Goal: Task Accomplishment & Management: Use online tool/utility

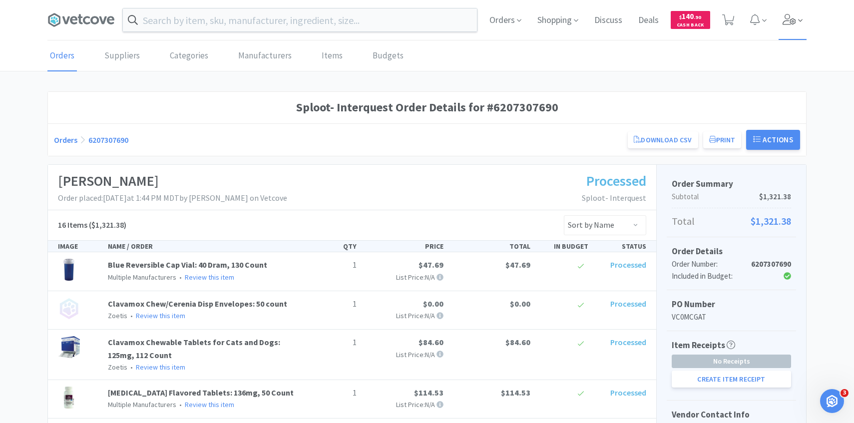
click at [802, 20] on icon at bounding box center [800, 20] width 4 height 9
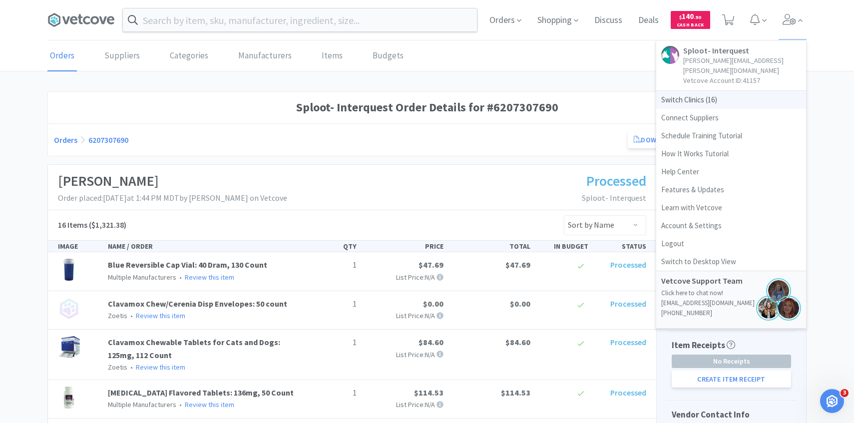
click at [737, 91] on span "Switch Clinics ( 16 )" at bounding box center [731, 100] width 150 height 18
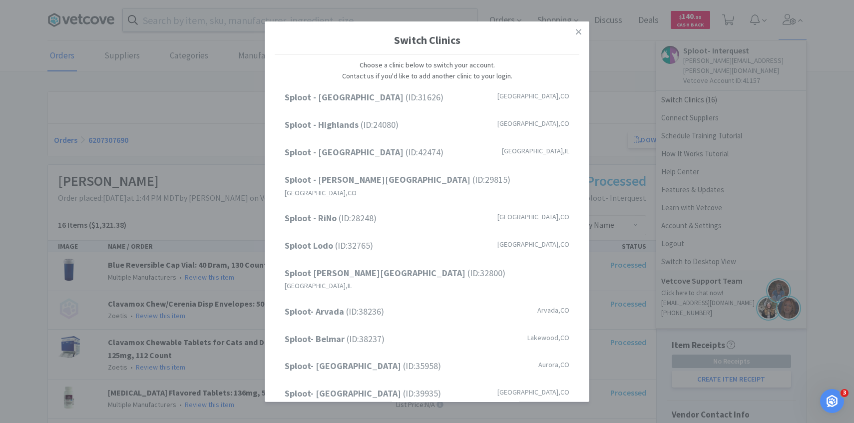
click at [207, 53] on div "Switch Clinics Choose a clinic below to switch your account. Contact us if you'…" at bounding box center [427, 211] width 854 height 423
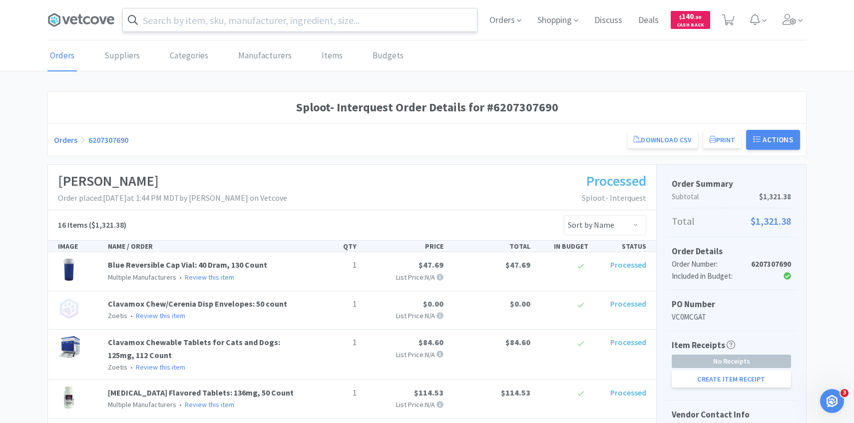
click at [445, 24] on input "text" at bounding box center [300, 19] width 354 height 23
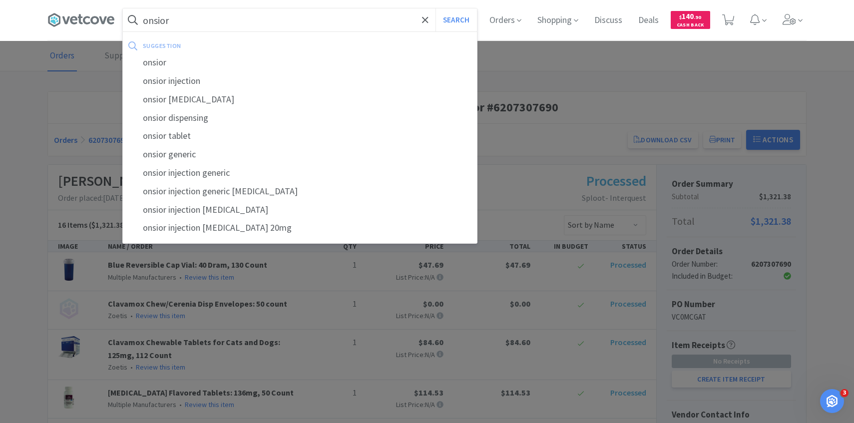
type input "onsior"
click at [436, 8] on button "Search" at bounding box center [456, 19] width 41 height 23
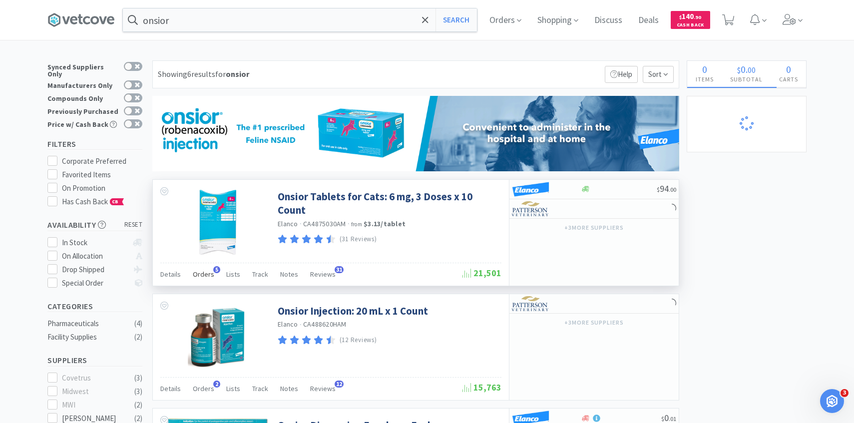
click at [204, 276] on span "Orders" at bounding box center [203, 274] width 21 height 9
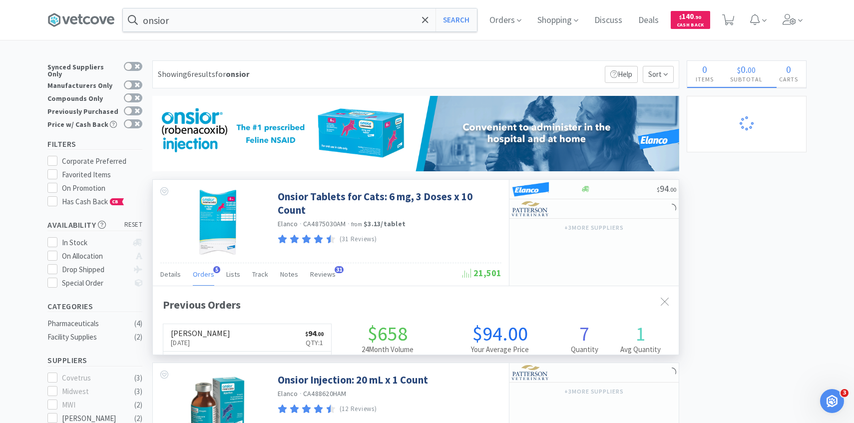
scroll to position [259, 526]
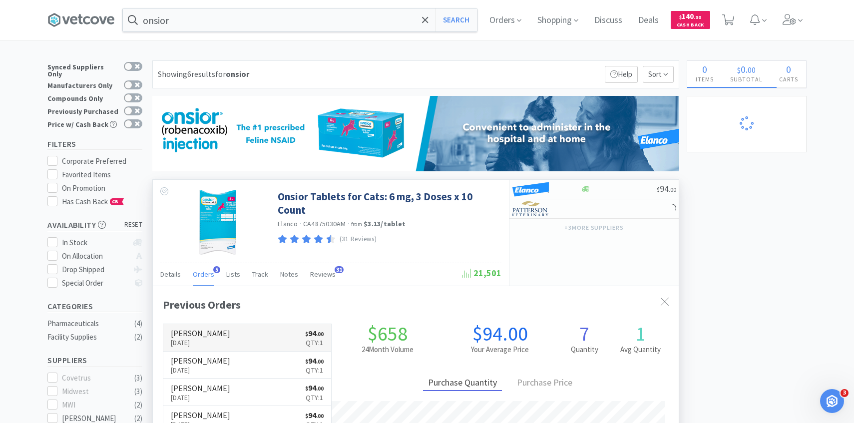
click at [211, 328] on link "Patterson Sep 15th, 2025 $ 94 . 00 Qty: 1" at bounding box center [247, 337] width 168 height 27
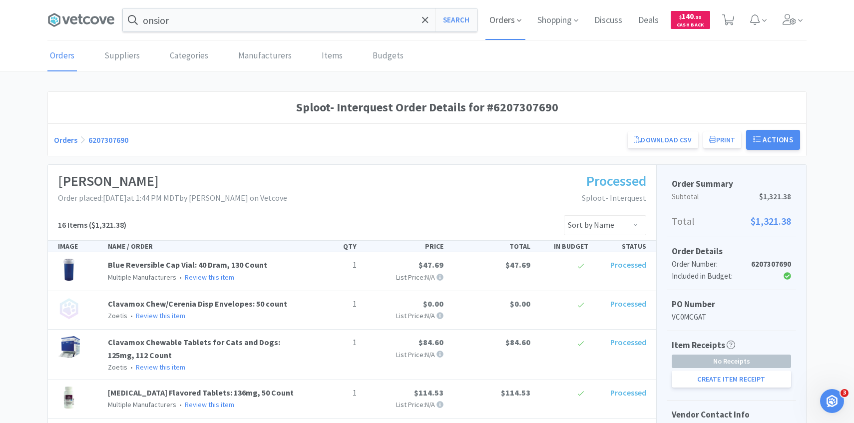
click at [495, 35] on span "Orders" at bounding box center [506, 20] width 40 height 40
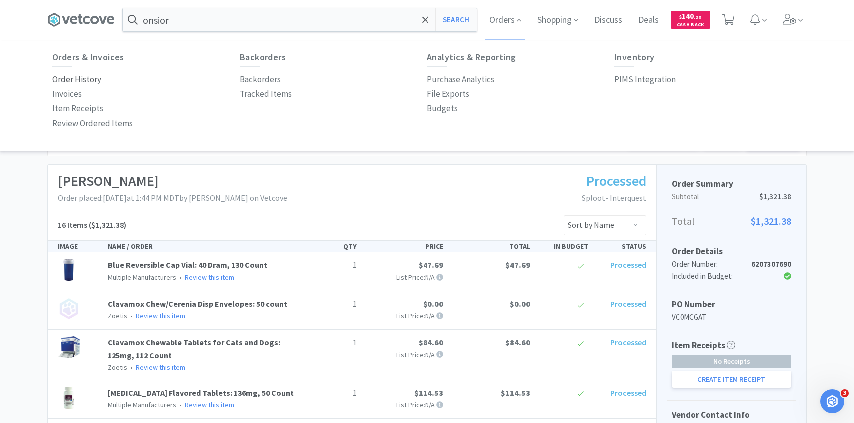
click at [93, 79] on p "Order History" at bounding box center [76, 79] width 49 height 13
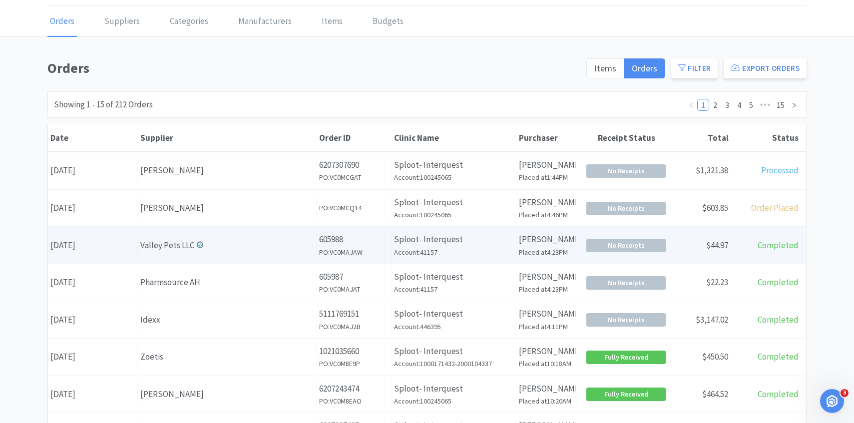
scroll to position [38, 0]
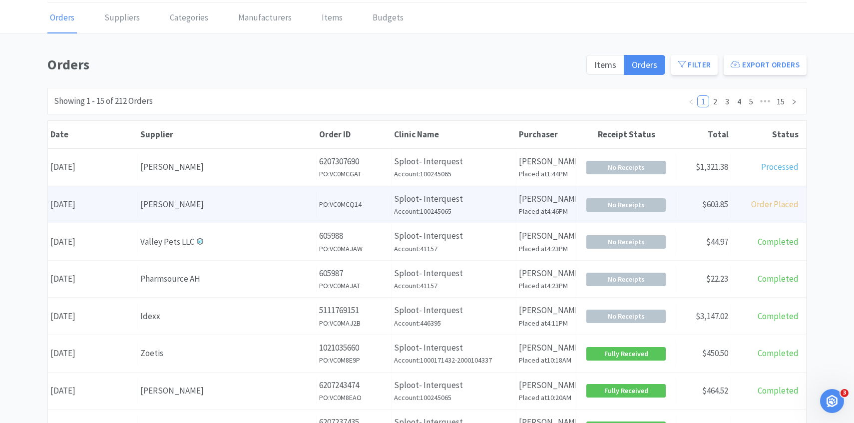
click at [361, 200] on h6 "PO: VC0MCQ14" at bounding box center [353, 204] width 69 height 11
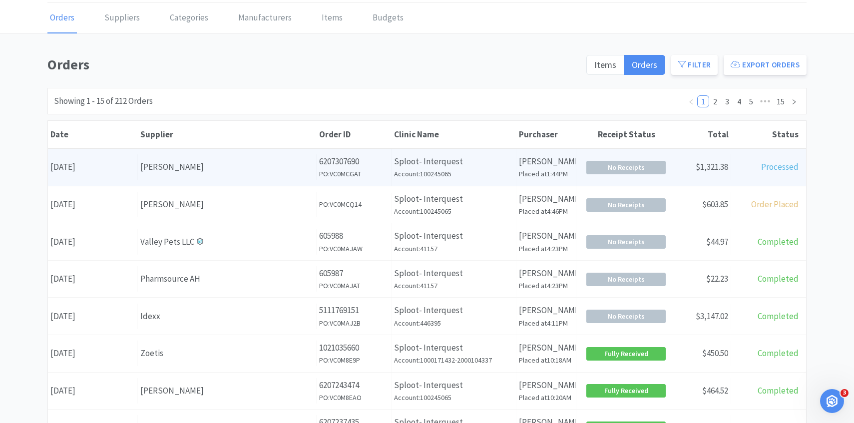
click at [248, 154] on div "Date September 15th, 2025 Supplier Patterson Order ID 6207307690 PO: VC0MCGAT C…" at bounding box center [427, 167] width 758 height 37
click at [248, 184] on div "Date September 15th, 2025 Supplier Patterson Order ID 6207307690 PO: VC0MCGAT C…" at bounding box center [427, 167] width 758 height 37
click at [248, 174] on div "Supplier Patterson" at bounding box center [227, 166] width 179 height 25
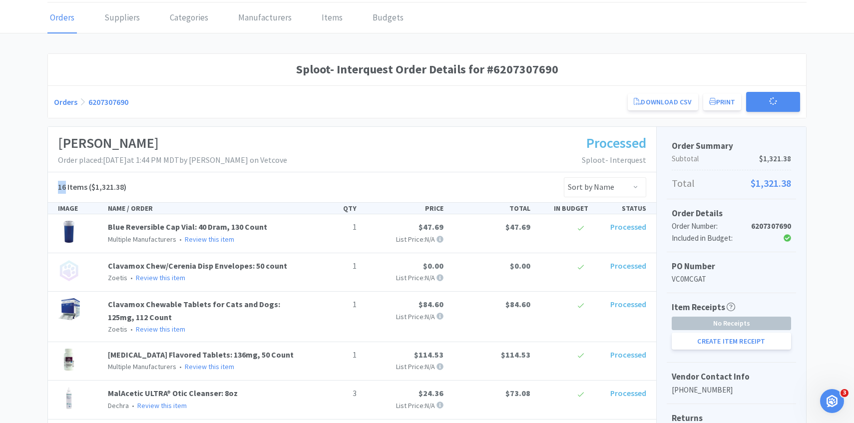
click at [248, 174] on div "16 Items ($1,321.38) Sort by Name Sort by Total Price Sort by Unit Price Sort b…" at bounding box center [352, 187] width 608 height 30
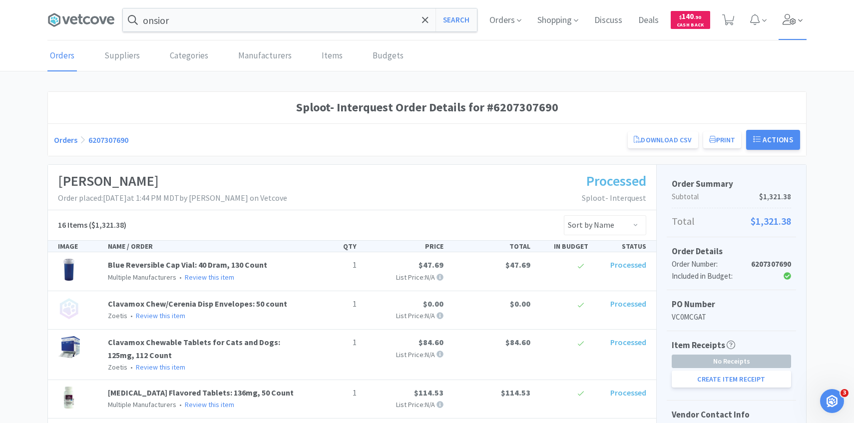
click at [790, 33] on span at bounding box center [793, 20] width 28 height 40
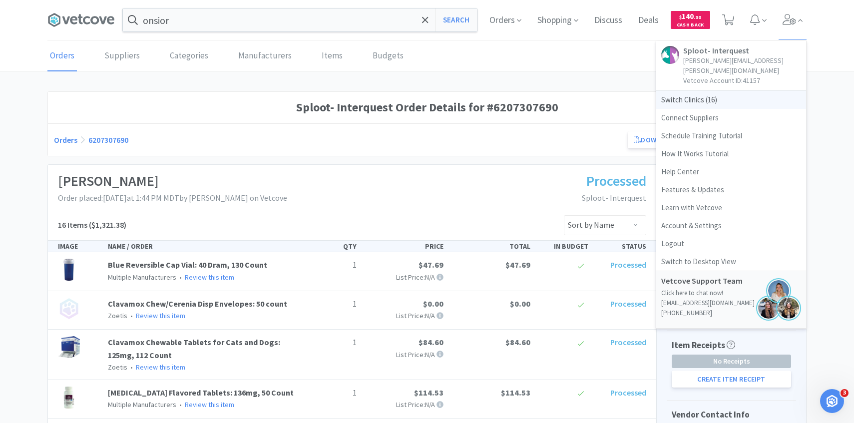
click at [730, 94] on span "Switch Clinics ( 16 )" at bounding box center [731, 100] width 150 height 18
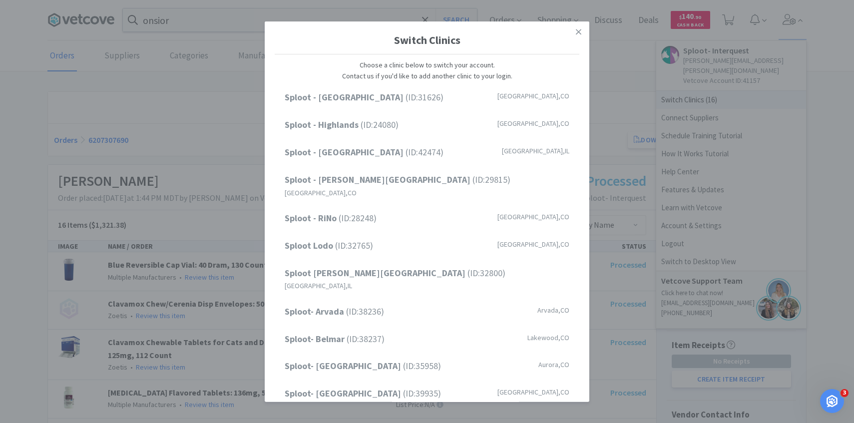
scroll to position [127, 0]
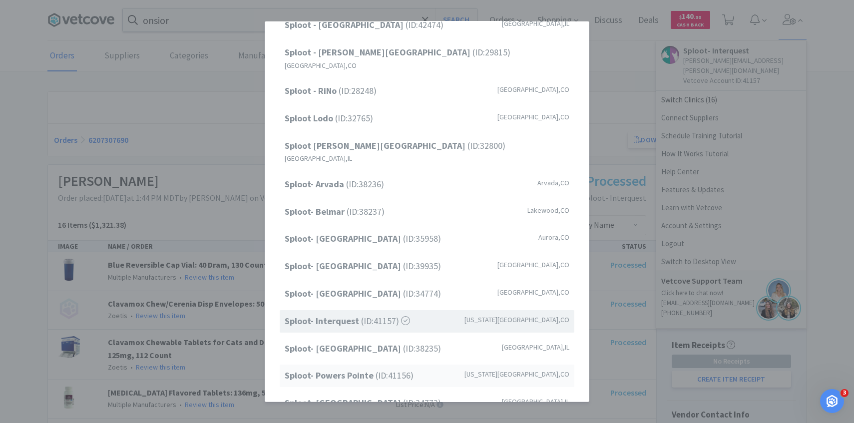
click at [361, 370] on strong "Sploot- Powers Pointe" at bounding box center [330, 375] width 91 height 11
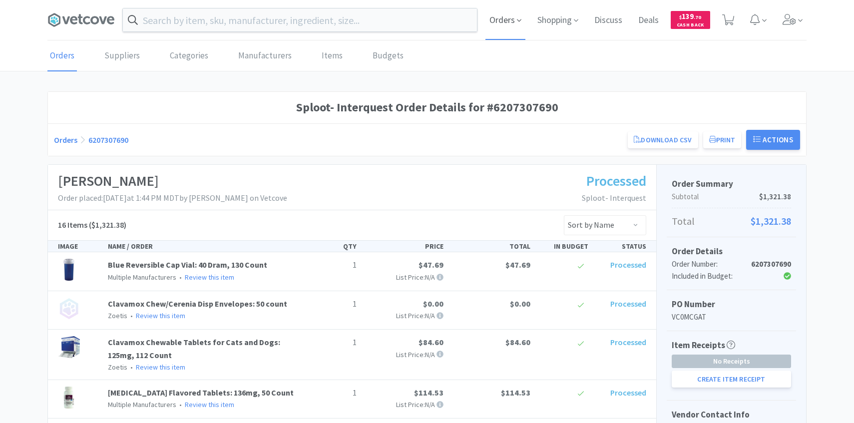
click at [514, 34] on span "Orders" at bounding box center [506, 20] width 40 height 40
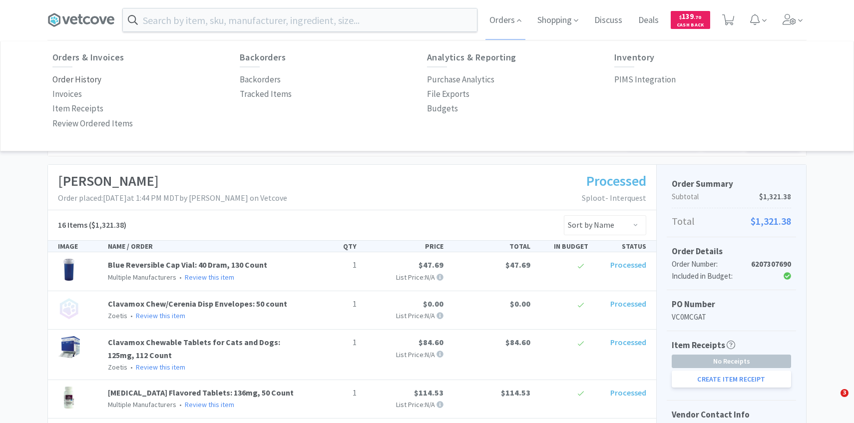
click at [78, 76] on p "Order History" at bounding box center [76, 79] width 49 height 13
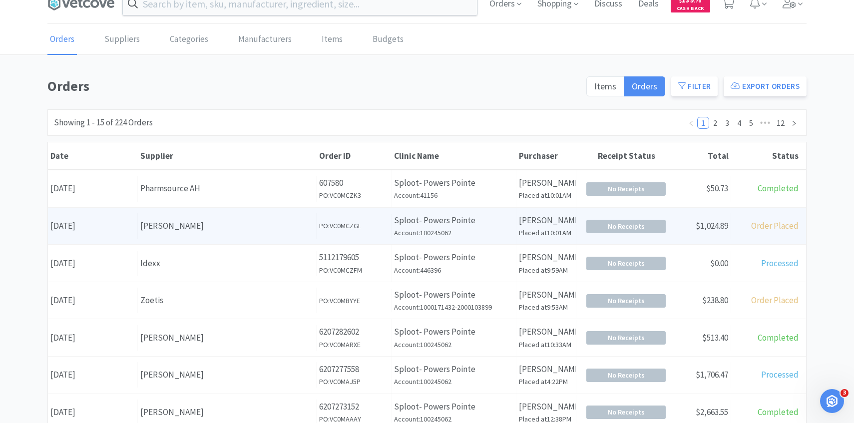
scroll to position [18, 0]
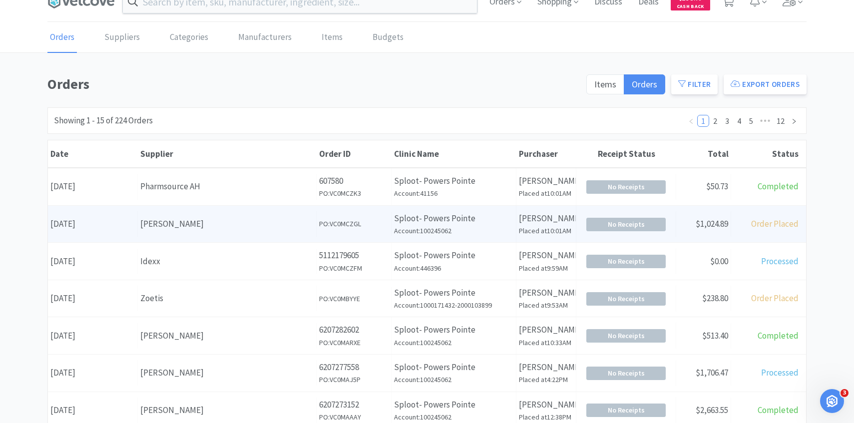
click at [221, 233] on div "Supplier Patterson" at bounding box center [227, 223] width 179 height 25
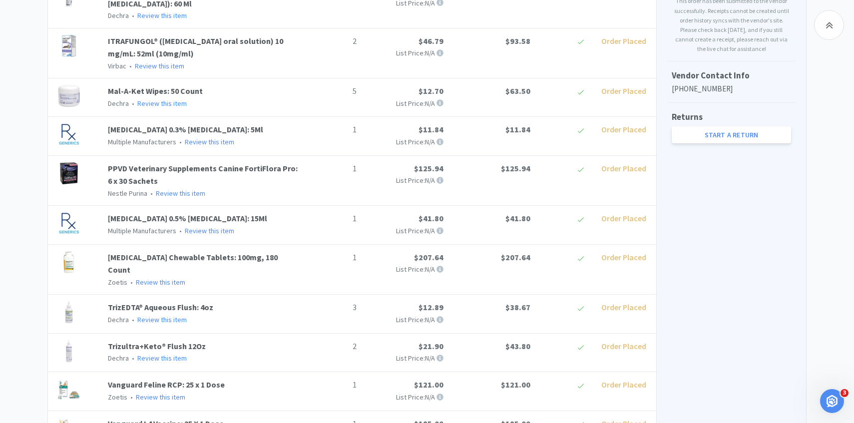
scroll to position [545, 0]
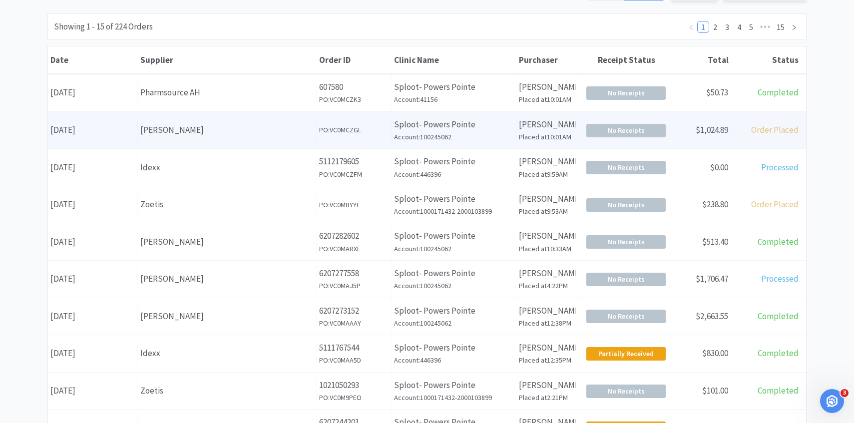
scroll to position [152, 0]
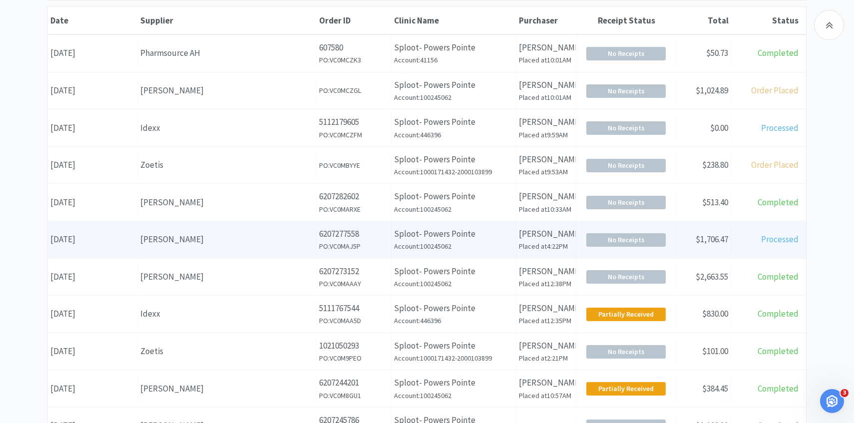
click at [253, 244] on div "[PERSON_NAME]" at bounding box center [226, 239] width 173 height 13
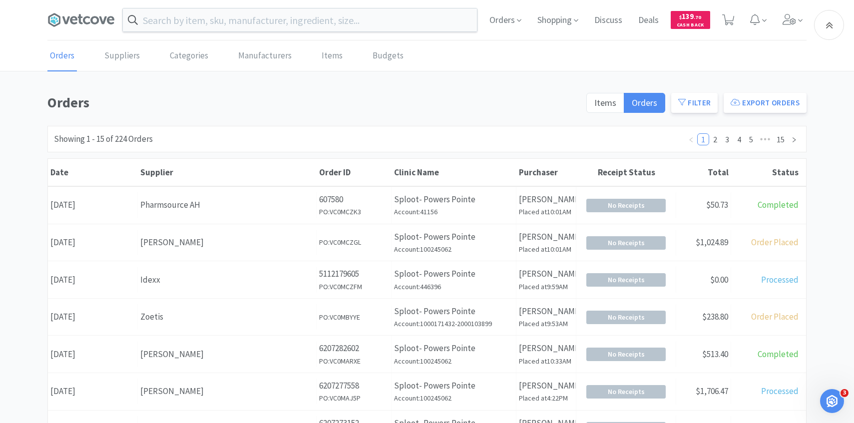
scroll to position [152, 0]
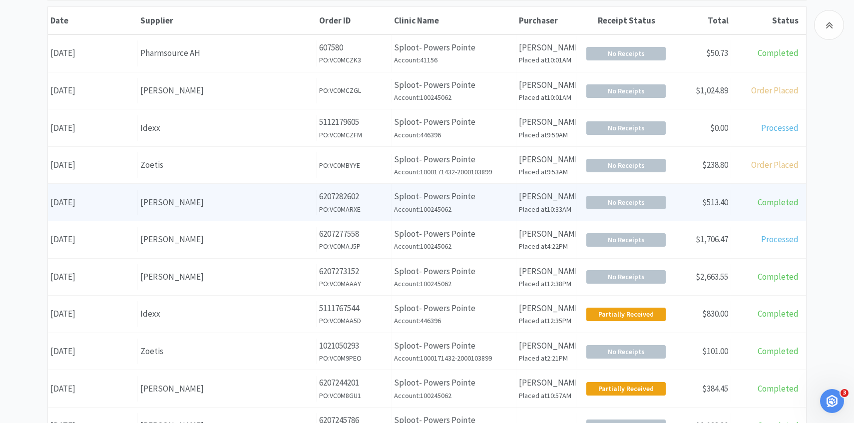
click at [305, 205] on div "[PERSON_NAME]" at bounding box center [226, 202] width 173 height 13
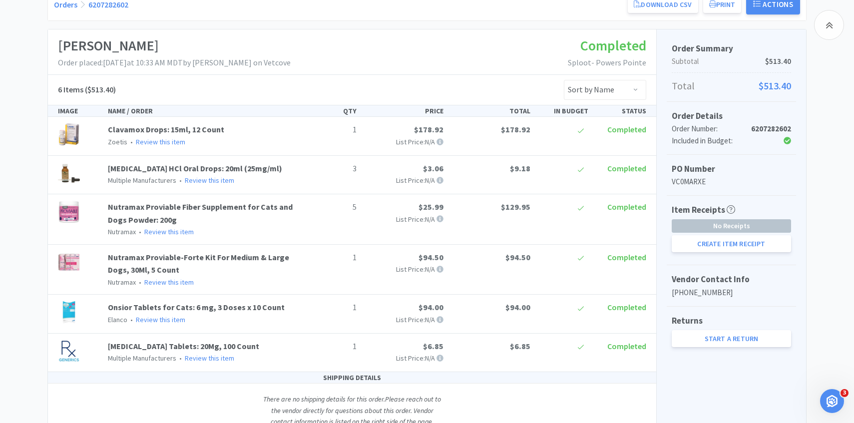
scroll to position [144, 0]
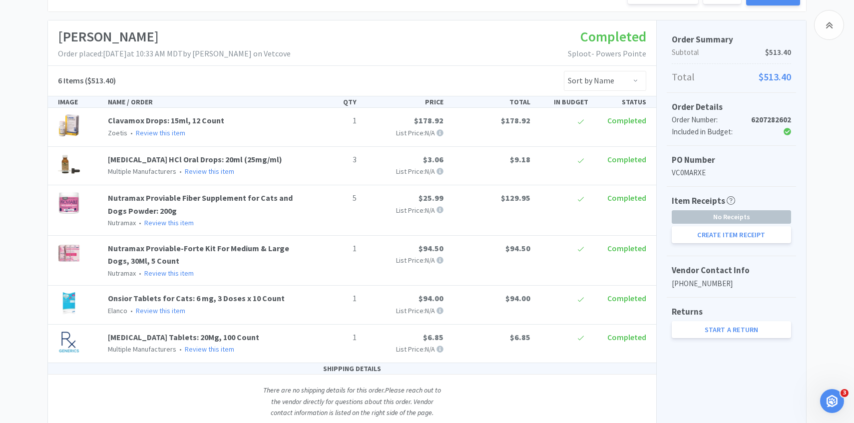
scroll to position [152, 0]
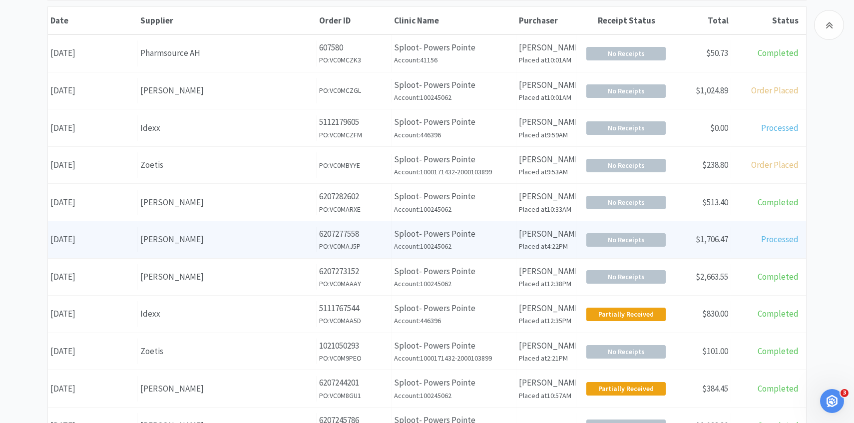
click at [264, 230] on div "Supplier Patterson" at bounding box center [227, 239] width 179 height 25
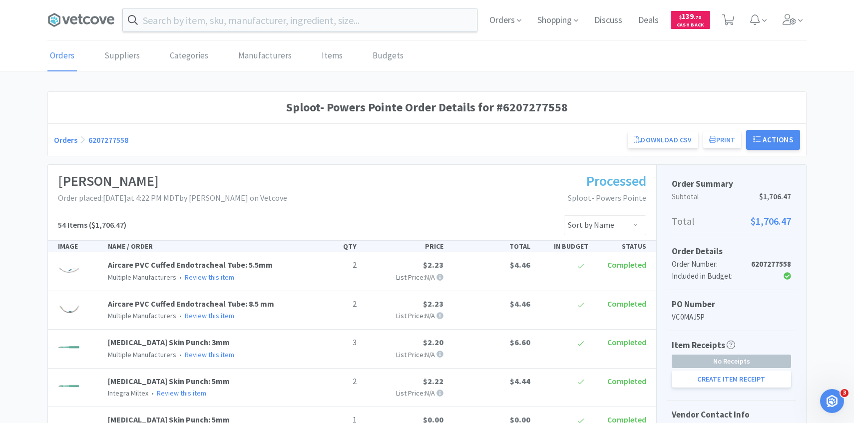
click at [810, 27] on div "Orders Shopping Discuss Discuss Deals Deals $ 139 . 70 Cash Back" at bounding box center [426, 20] width 769 height 40
click at [803, 21] on span at bounding box center [793, 20] width 28 height 40
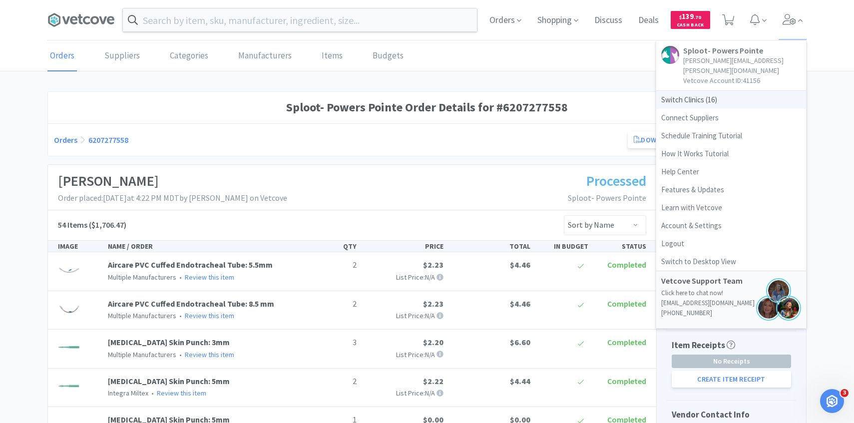
click at [754, 91] on span "Switch Clinics ( 16 )" at bounding box center [731, 100] width 150 height 18
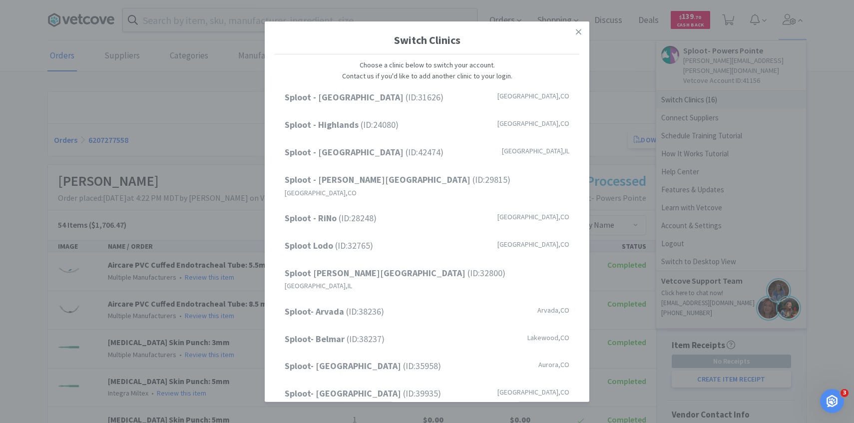
scroll to position [127, 0]
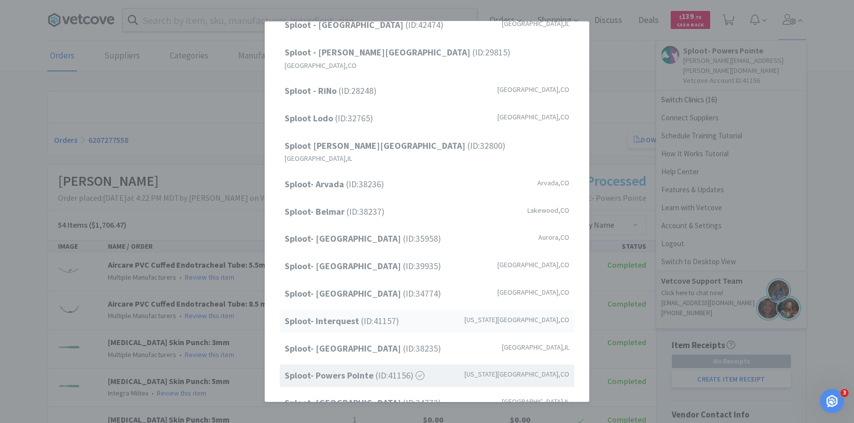
click at [402, 310] on div "Sploot- Interquest (ID: 41157 ) Colorado Springs , CO" at bounding box center [427, 321] width 295 height 22
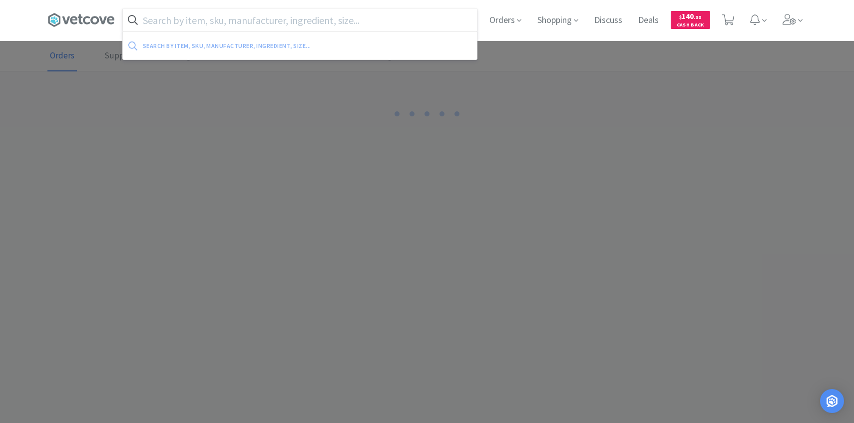
click at [301, 20] on input "text" at bounding box center [300, 19] width 354 height 23
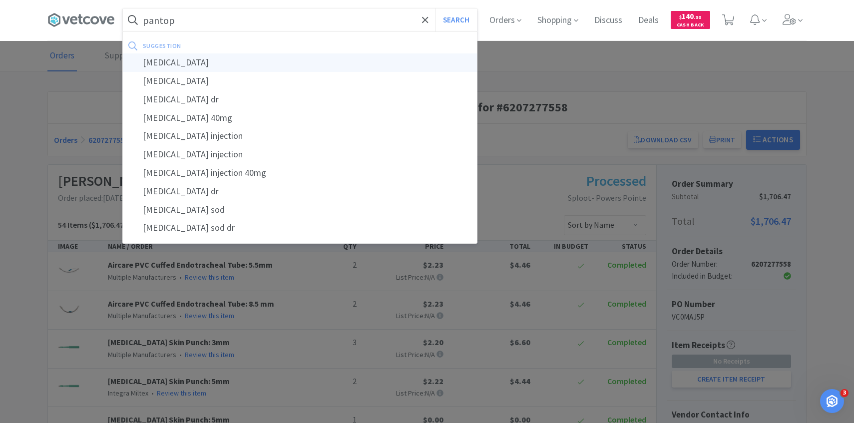
click at [284, 64] on div "[MEDICAL_DATA]" at bounding box center [300, 62] width 354 height 18
type input "[MEDICAL_DATA]"
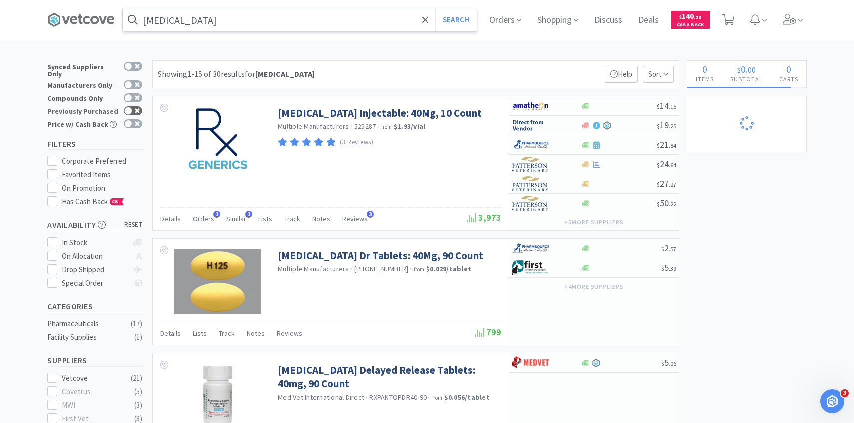
click at [138, 108] on icon at bounding box center [137, 110] width 5 height 5
checkbox input "true"
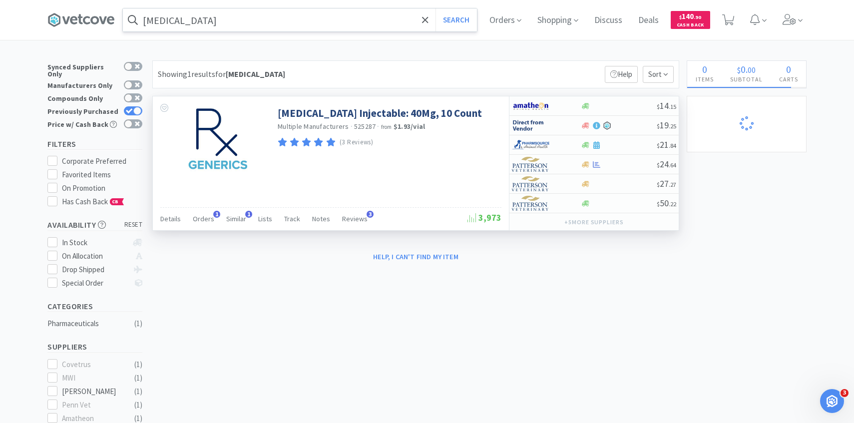
click at [217, 228] on div "Details Orders 1 Similar 1 Lists Track Notes Reviews 3" at bounding box center [313, 220] width 307 height 19
click at [202, 225] on div "Orders 1" at bounding box center [203, 220] width 21 height 19
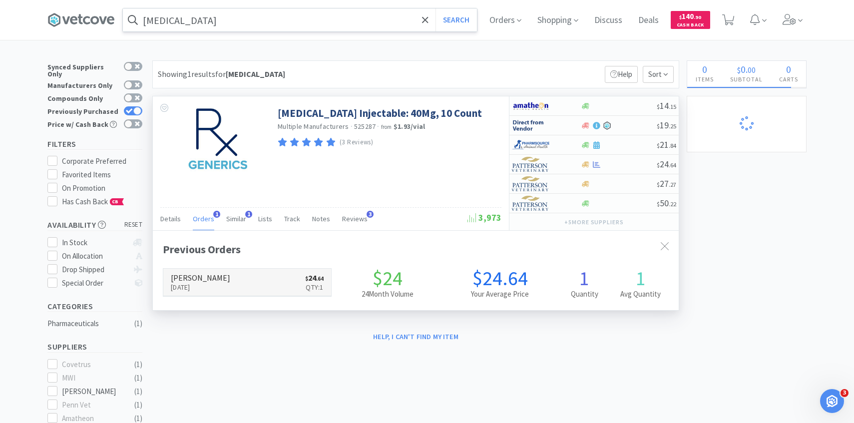
scroll to position [259, 526]
click at [236, 279] on link "[PERSON_NAME] [DATE] $ 24 . 64 Qty: 1" at bounding box center [247, 282] width 168 height 27
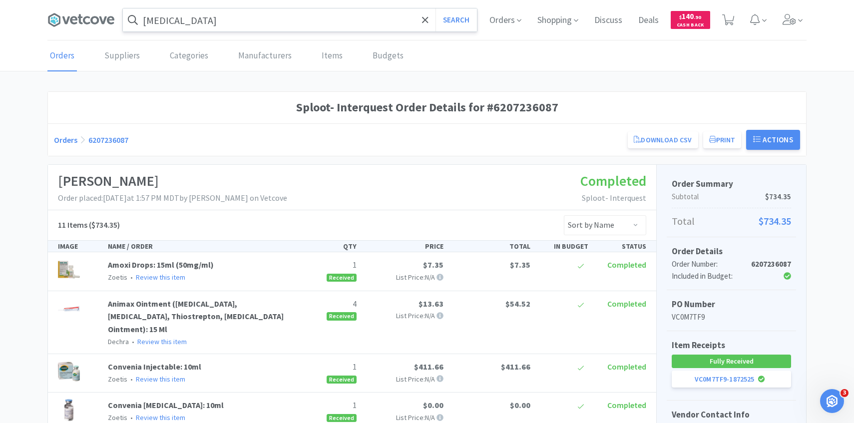
click at [774, 23] on div "Orders Shopping Discuss Discuss Deals Deals $ 140 . 90 Cash Back" at bounding box center [644, 20] width 325 height 40
click at [795, 23] on icon at bounding box center [790, 19] width 14 height 11
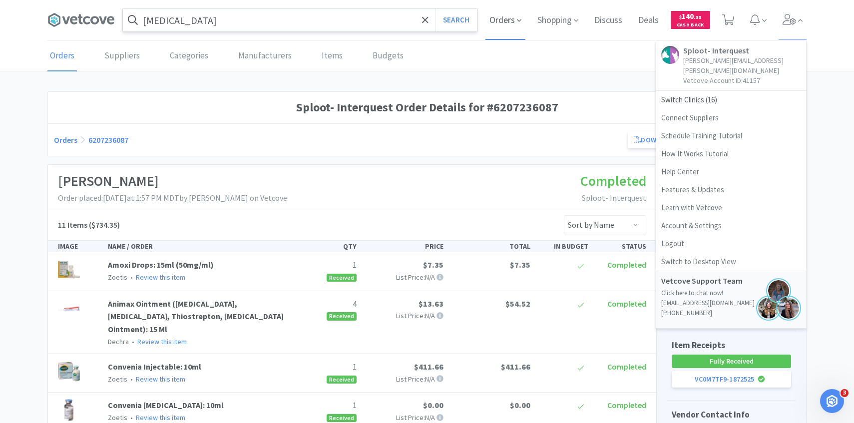
click at [521, 18] on span "Orders" at bounding box center [506, 20] width 40 height 40
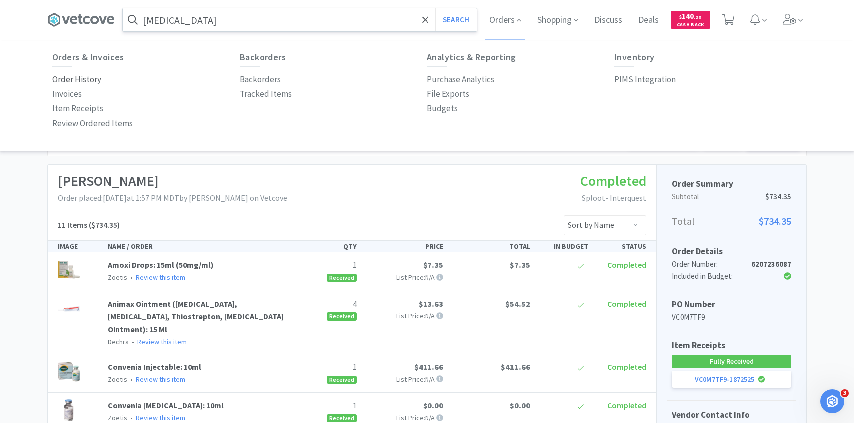
click at [85, 78] on p "Order History" at bounding box center [76, 79] width 49 height 13
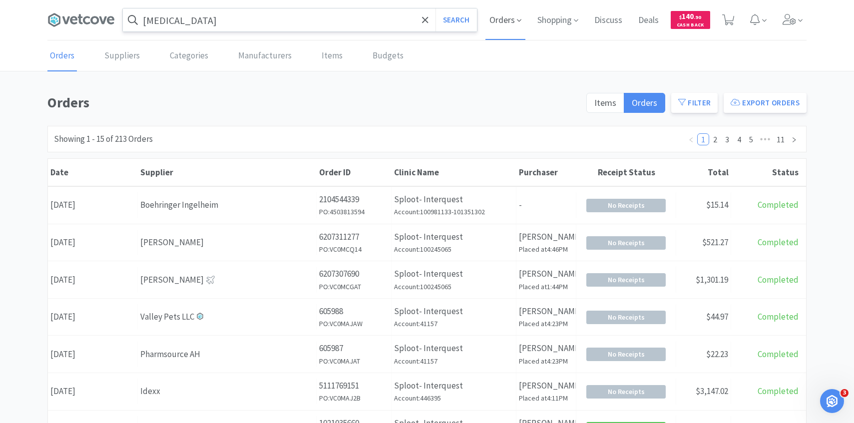
click at [493, 16] on span "Orders" at bounding box center [506, 20] width 40 height 40
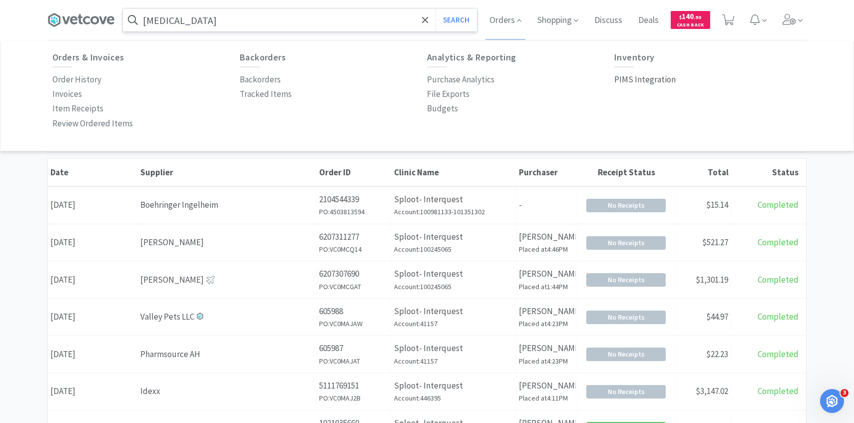
click at [669, 81] on p "PIMS Integration" at bounding box center [644, 79] width 61 height 13
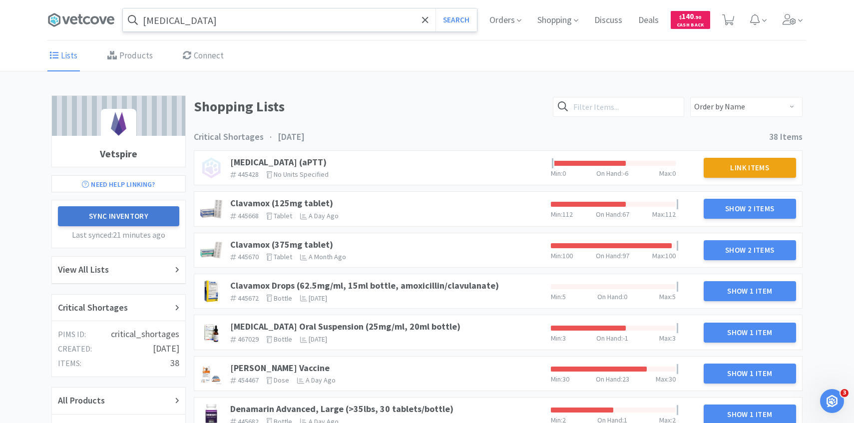
click at [148, 224] on button "Sync Inventory" at bounding box center [118, 216] width 121 height 20
click at [125, 309] on h2 "Critical Shortages" at bounding box center [93, 308] width 70 height 14
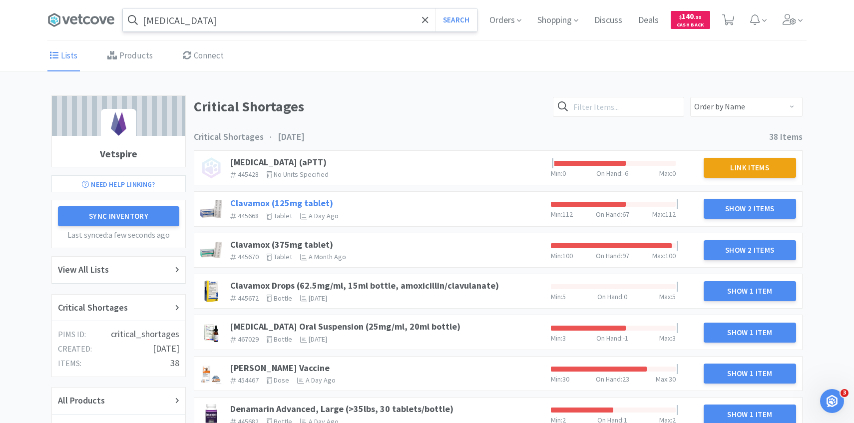
click at [310, 200] on link "Clavamox (125mg tablet)" at bounding box center [281, 202] width 103 height 11
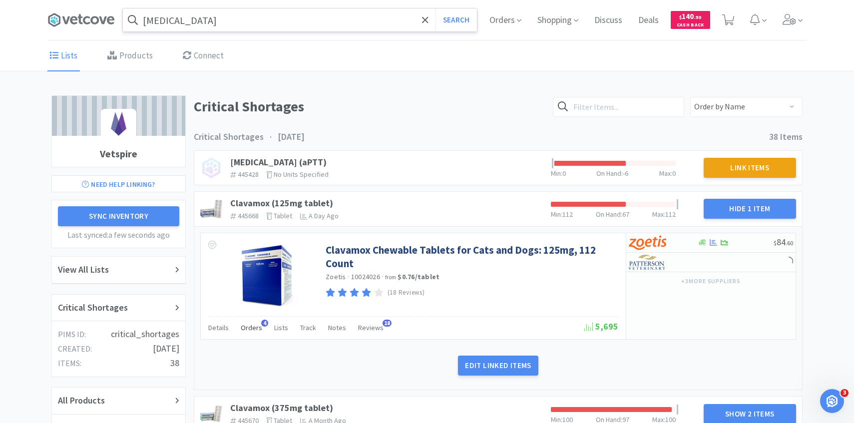
click at [255, 333] on div "Orders 4" at bounding box center [251, 329] width 21 height 19
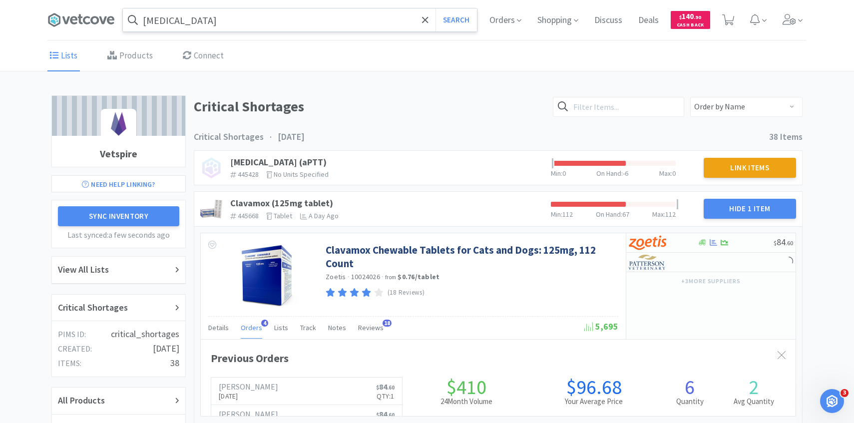
scroll to position [274, 595]
click at [255, 333] on div "Orders 4" at bounding box center [251, 329] width 21 height 19
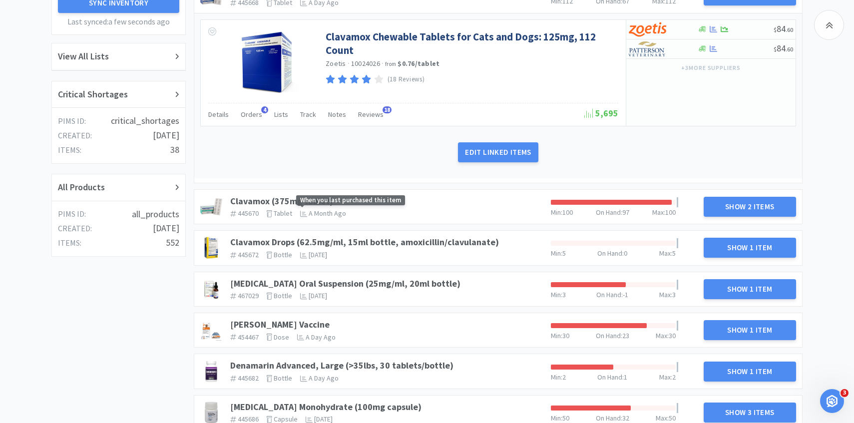
scroll to position [220, 0]
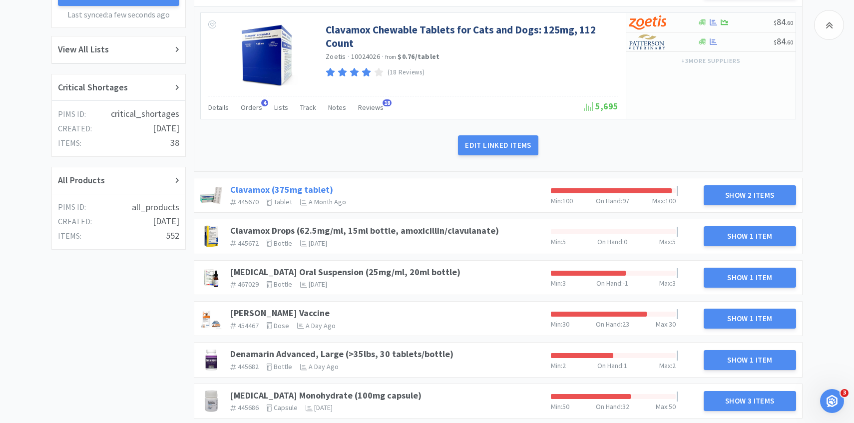
click at [302, 189] on link "Clavamox (375mg tablet)" at bounding box center [281, 189] width 103 height 11
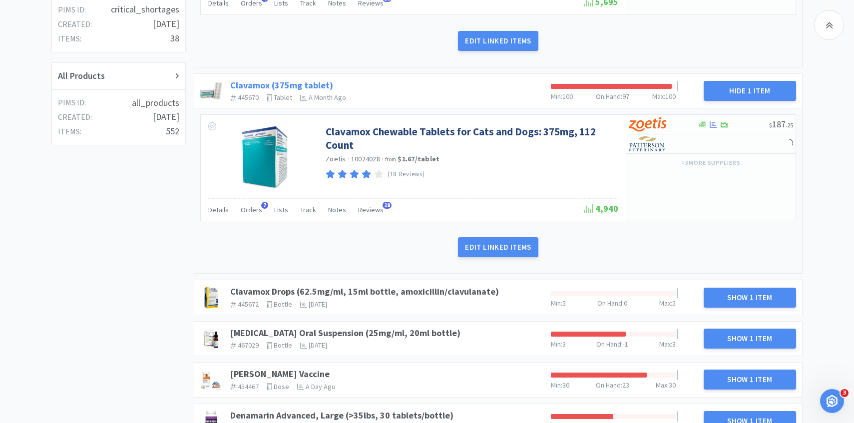
scroll to position [327, 0]
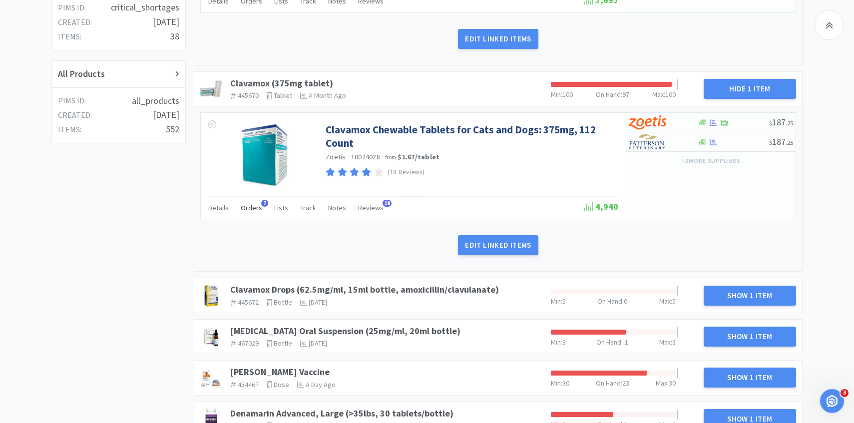
click at [256, 210] on span "Orders" at bounding box center [251, 207] width 21 height 9
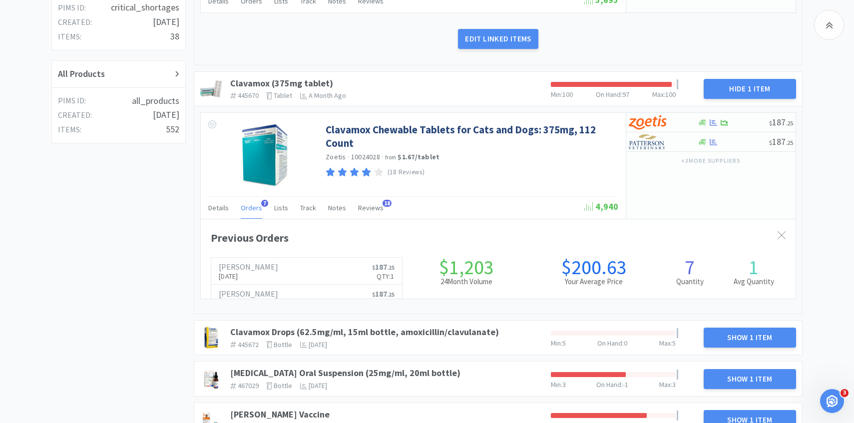
scroll to position [274, 595]
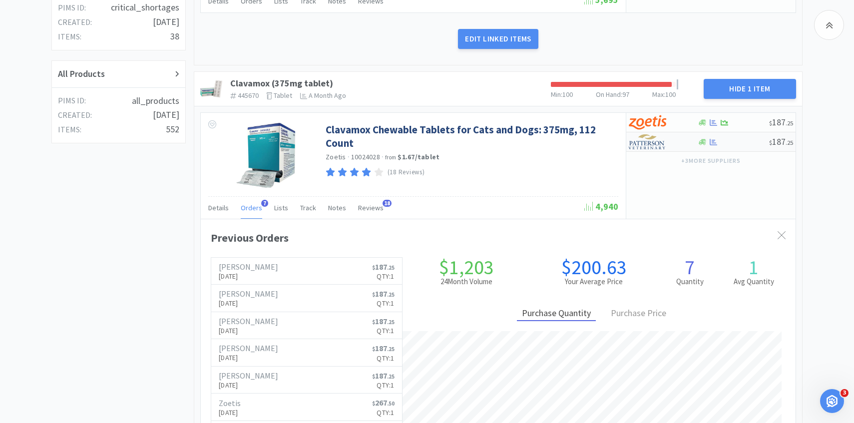
click at [660, 150] on div at bounding box center [656, 141] width 55 height 17
select select "1"
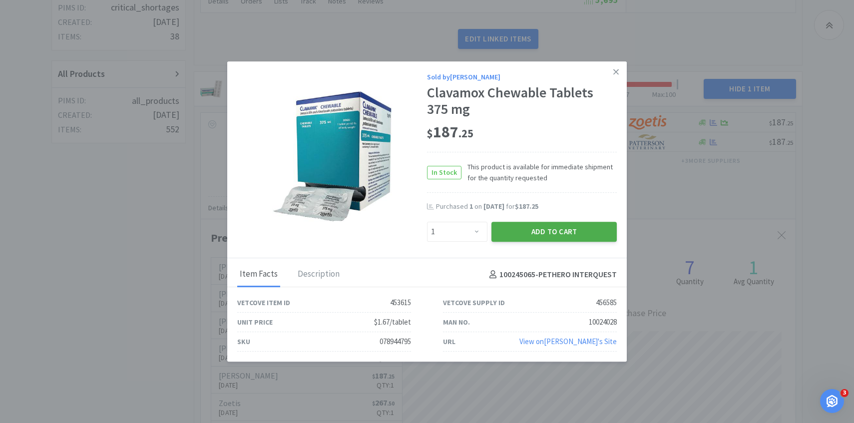
click at [565, 235] on button "Add to Cart" at bounding box center [554, 232] width 125 height 20
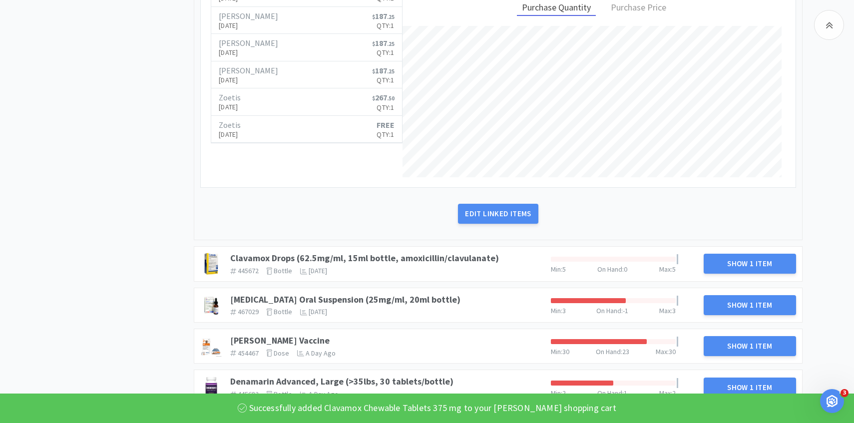
scroll to position [763, 0]
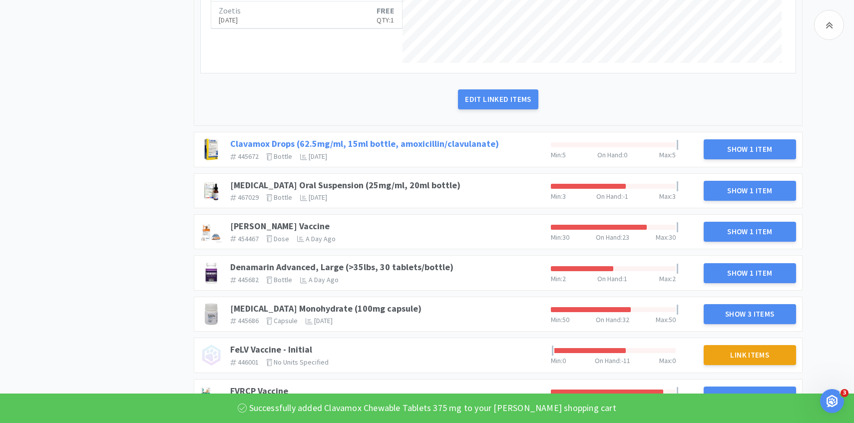
click at [473, 146] on link "Clavamox Drops (62.5mg/ml, 15ml bottle, amoxicillin/clavulanate)" at bounding box center [364, 143] width 269 height 11
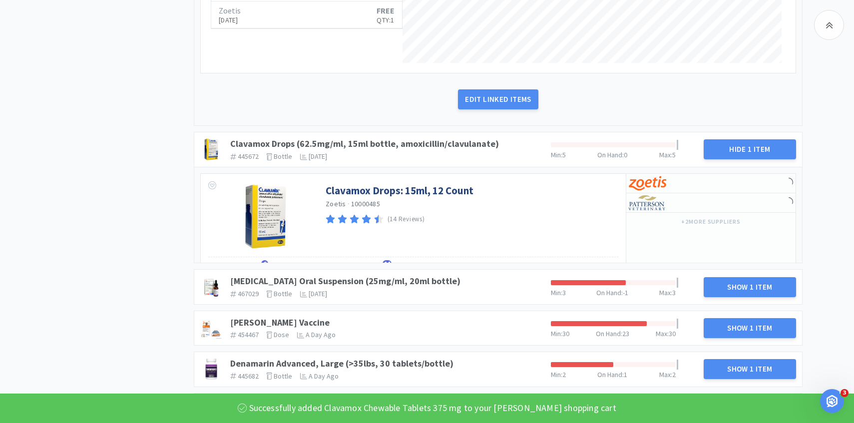
scroll to position [798, 0]
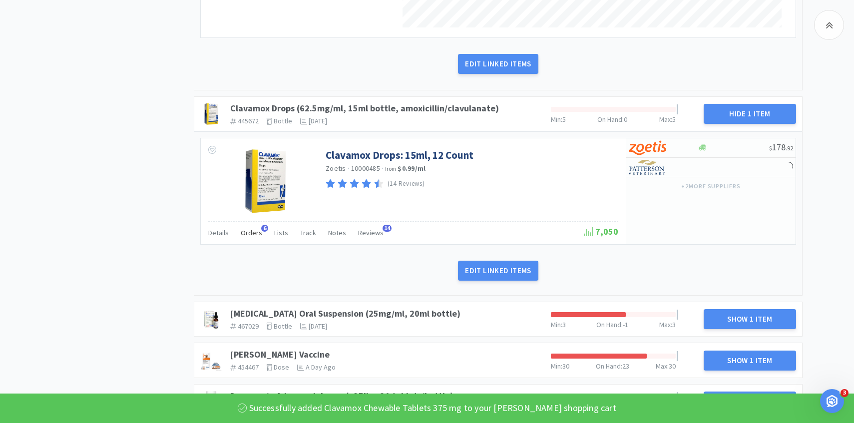
click at [252, 234] on span "Orders" at bounding box center [251, 232] width 21 height 9
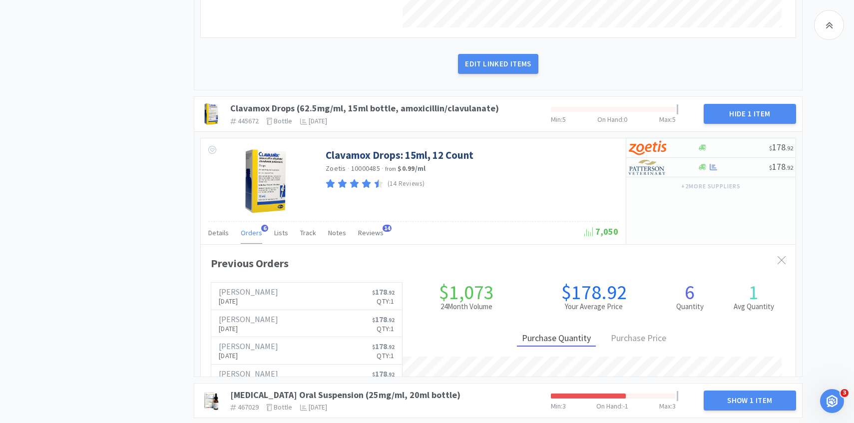
scroll to position [274, 595]
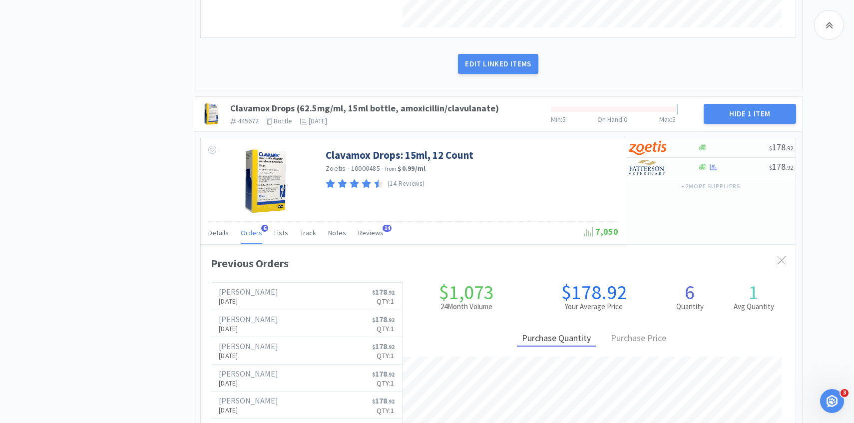
click at [249, 235] on span "Orders" at bounding box center [251, 232] width 21 height 9
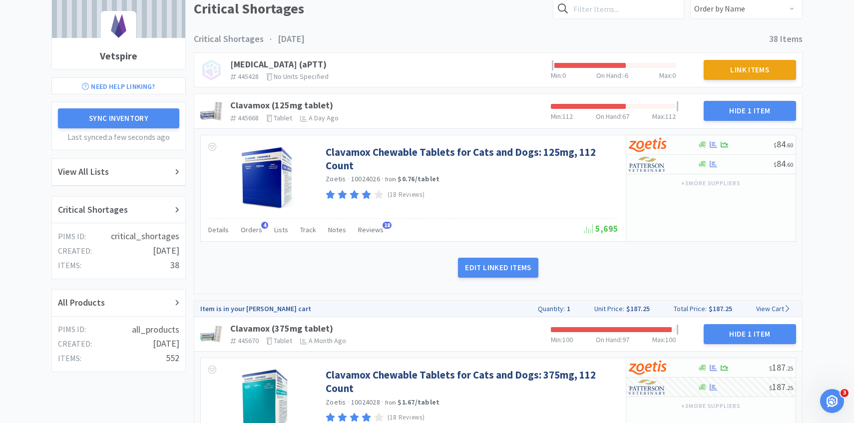
scroll to position [0, 0]
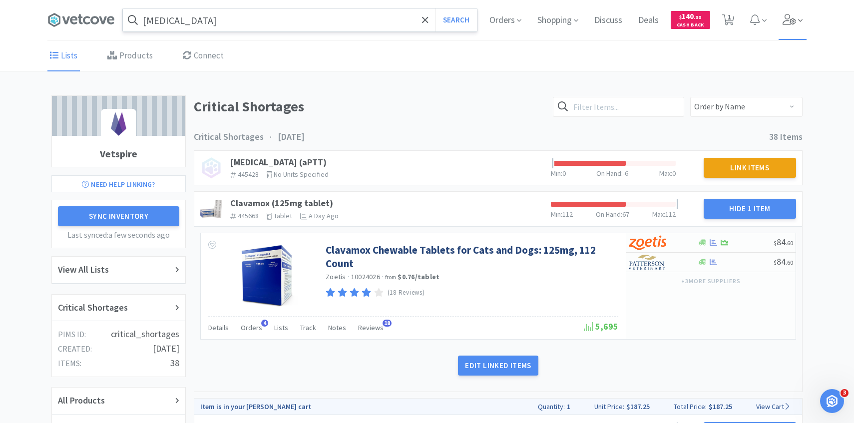
click at [793, 23] on icon at bounding box center [790, 19] width 14 height 11
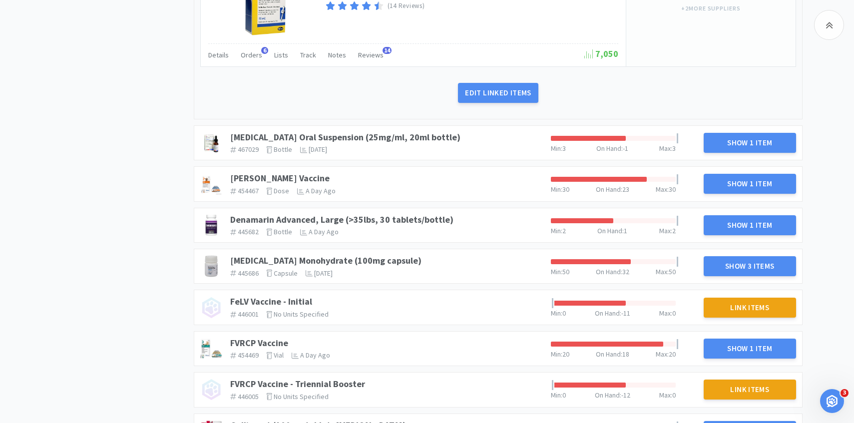
scroll to position [1050, 0]
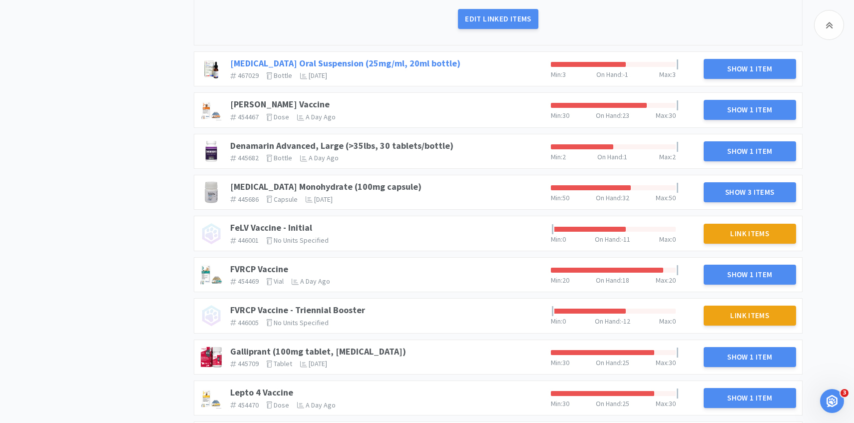
click at [419, 61] on link "[MEDICAL_DATA] Oral Suspension (25mg/ml, 20ml bottle)" at bounding box center [345, 62] width 230 height 11
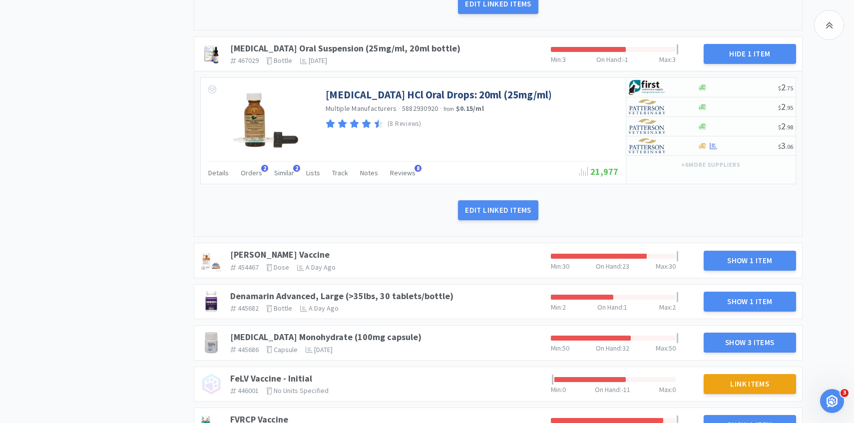
scroll to position [1056, 0]
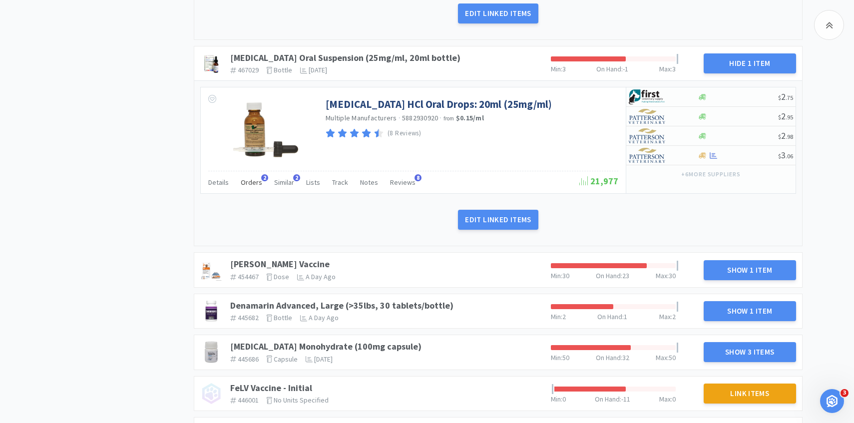
click at [249, 188] on div "Orders 2" at bounding box center [251, 183] width 21 height 19
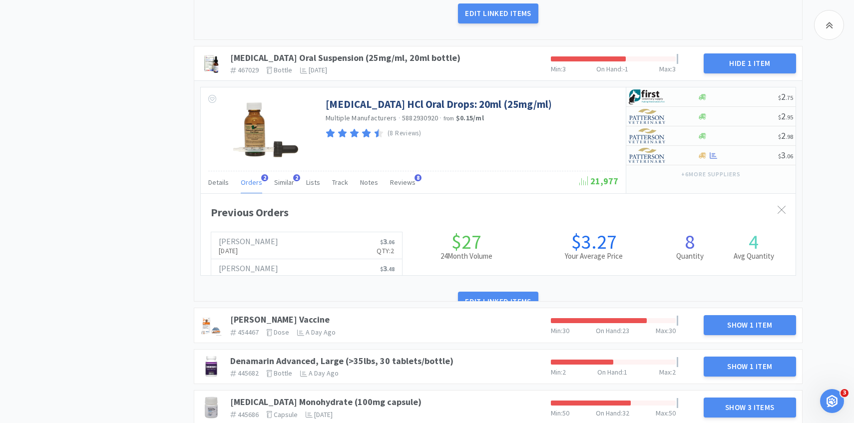
scroll to position [274, 595]
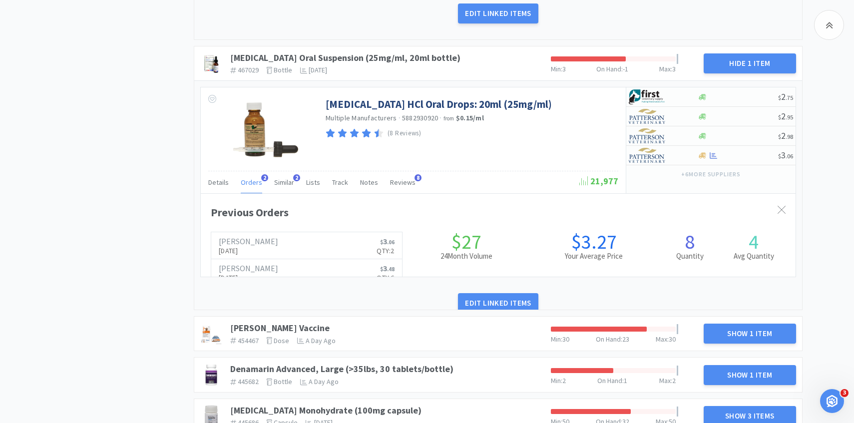
click at [249, 188] on div "Orders 2" at bounding box center [251, 183] width 21 height 19
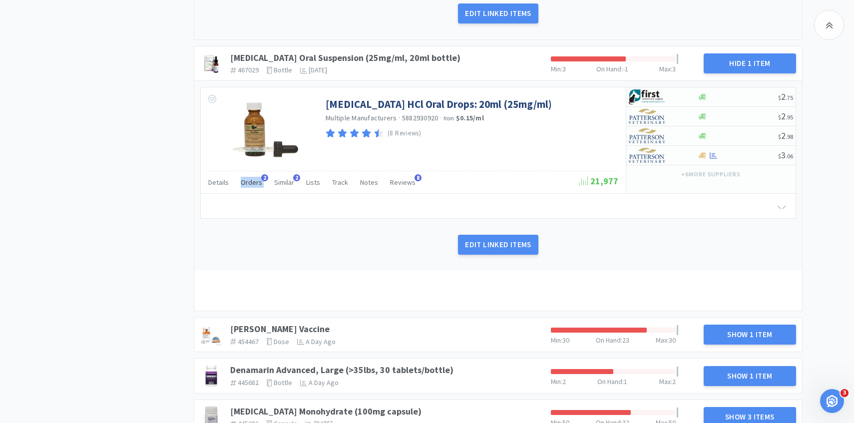
click at [249, 188] on div "Orders 2" at bounding box center [251, 183] width 21 height 19
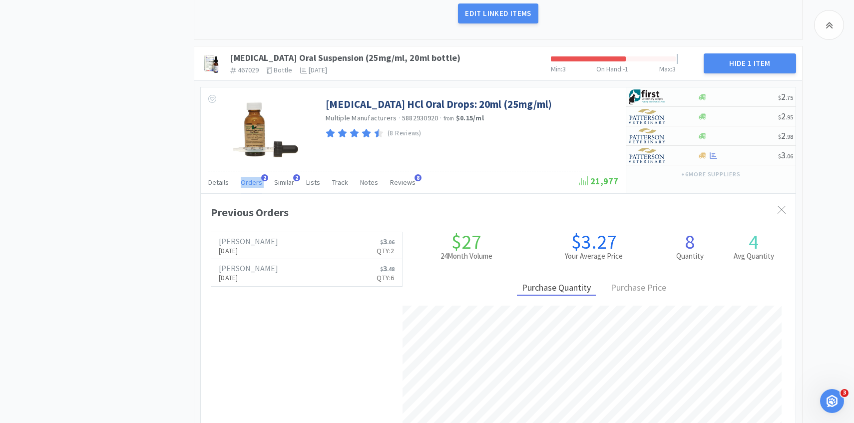
click at [249, 188] on div "Orders 2" at bounding box center [251, 183] width 21 height 19
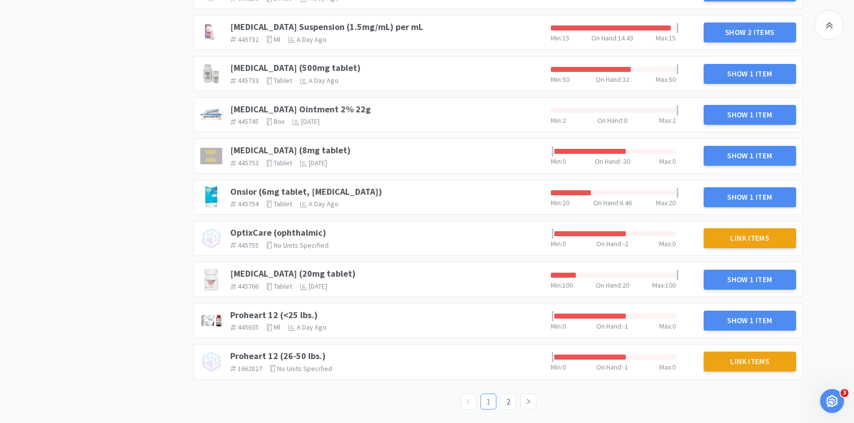
scroll to position [1746, 0]
click at [510, 403] on link "2" at bounding box center [508, 401] width 15 height 15
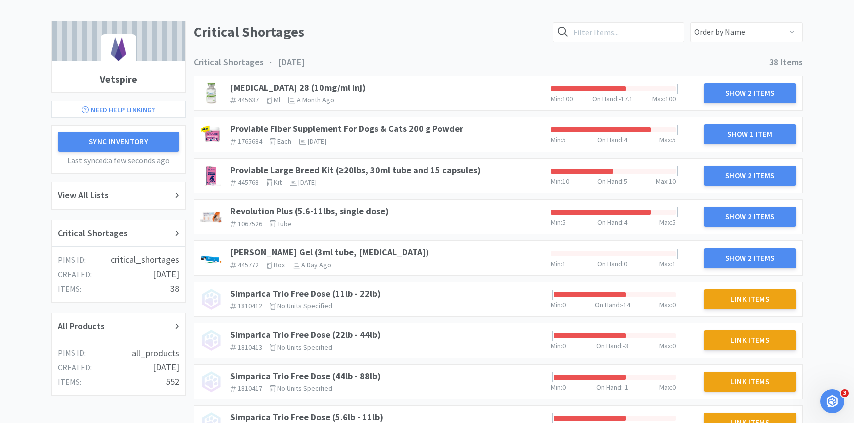
scroll to position [74, 0]
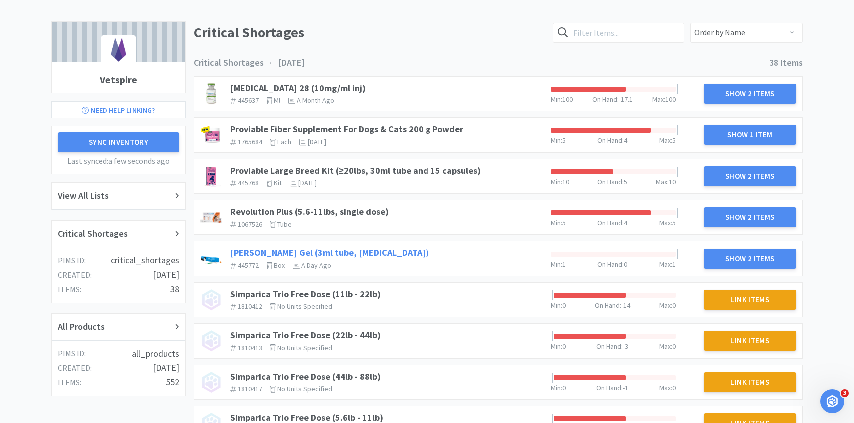
click at [361, 252] on link "[PERSON_NAME] Gel (3ml tube, [MEDICAL_DATA])" at bounding box center [329, 252] width 199 height 11
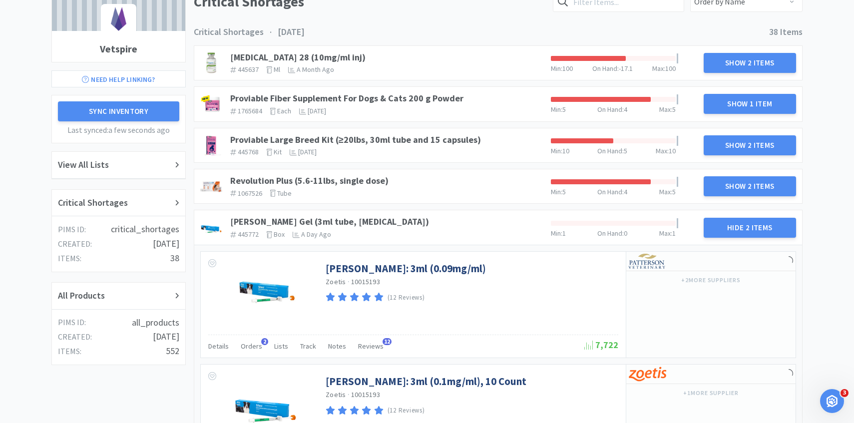
scroll to position [113, 0]
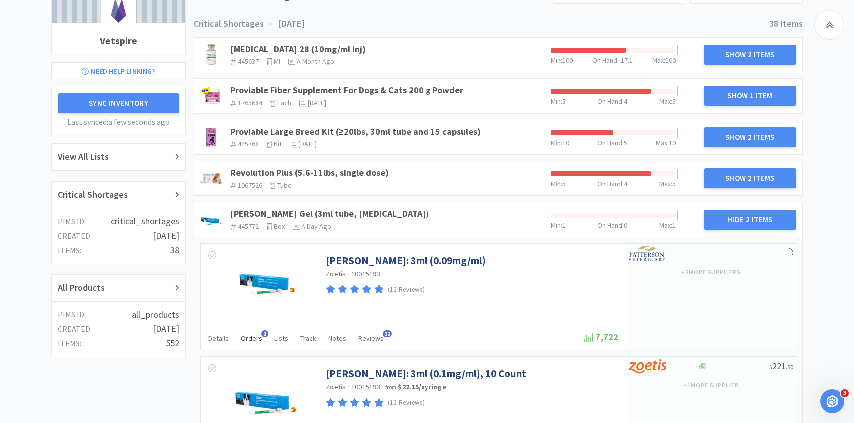
click at [243, 343] on div "Orders 2" at bounding box center [251, 339] width 21 height 19
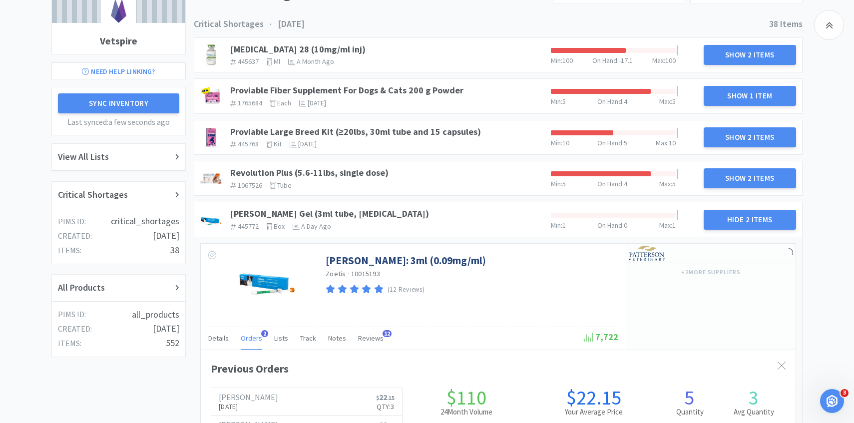
scroll to position [274, 595]
click at [252, 341] on span "Orders" at bounding box center [251, 338] width 21 height 9
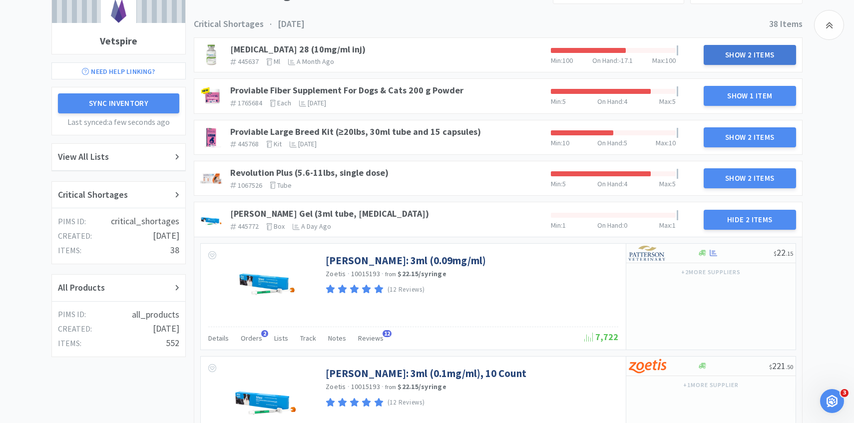
scroll to position [0, 0]
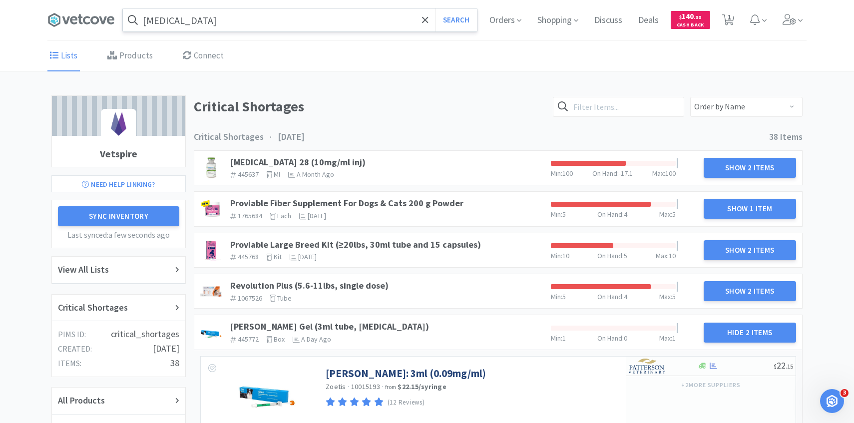
click at [812, 32] on div "[MEDICAL_DATA] Search Orders Shopping Discuss Discuss Deals Deals $ 140 . 90 Ca…" at bounding box center [427, 20] width 854 height 40
click at [797, 29] on span at bounding box center [793, 20] width 28 height 40
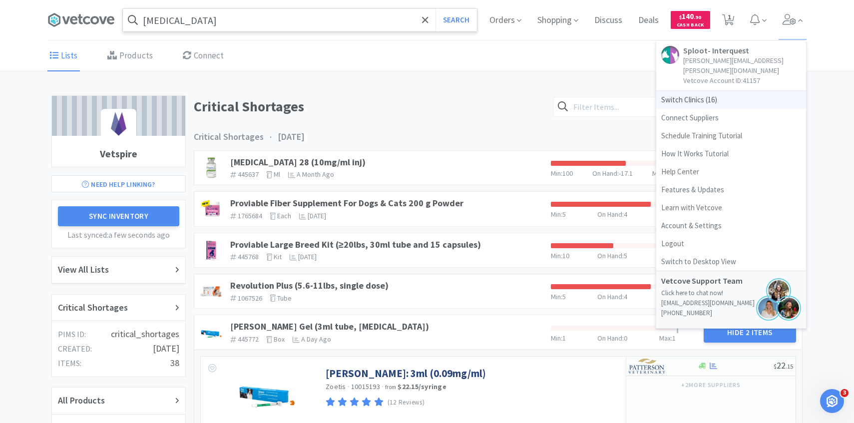
click at [709, 91] on span "Switch Clinics ( 16 )" at bounding box center [731, 100] width 150 height 18
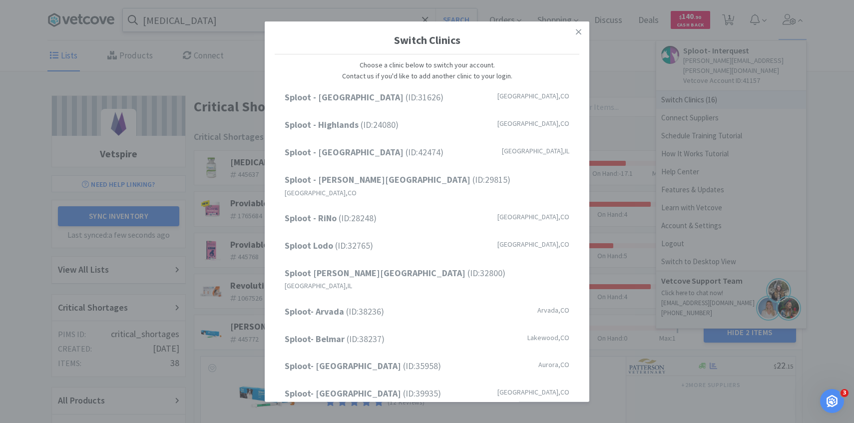
scroll to position [127, 0]
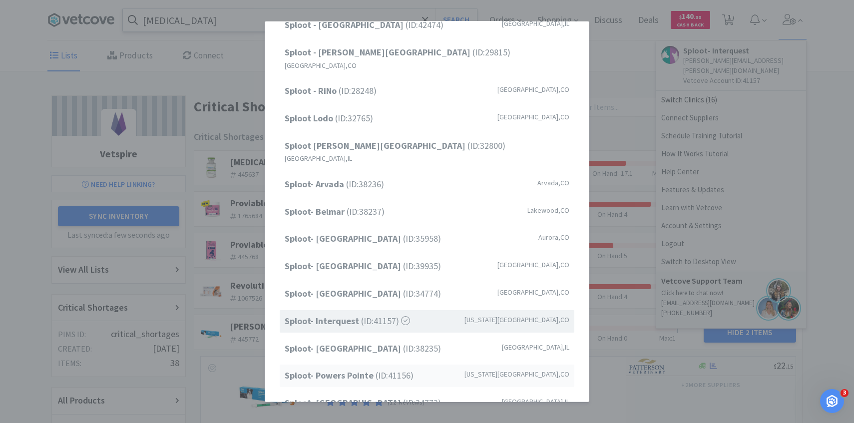
click at [372, 370] on strong "Sploot- Powers Pointe" at bounding box center [330, 375] width 91 height 11
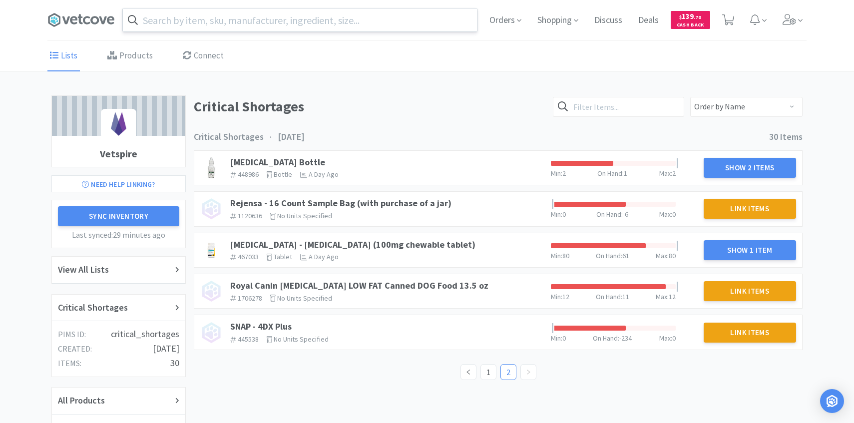
click at [272, 27] on input "text" at bounding box center [300, 19] width 354 height 23
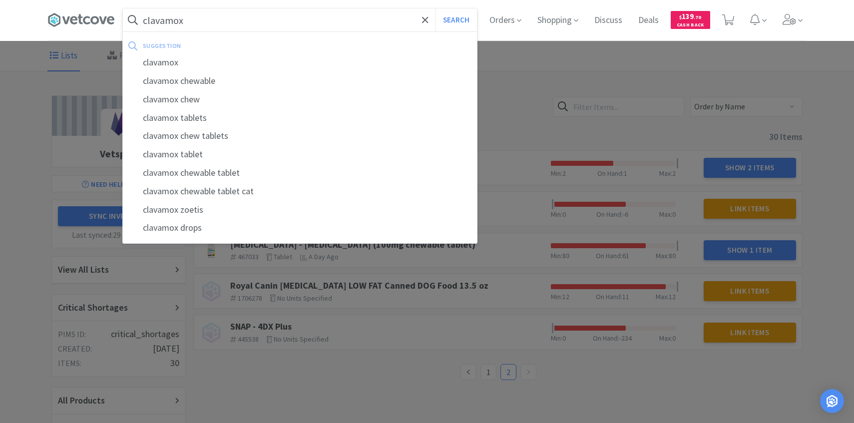
type input "clavamox"
click at [436, 8] on button "Search" at bounding box center [456, 19] width 41 height 23
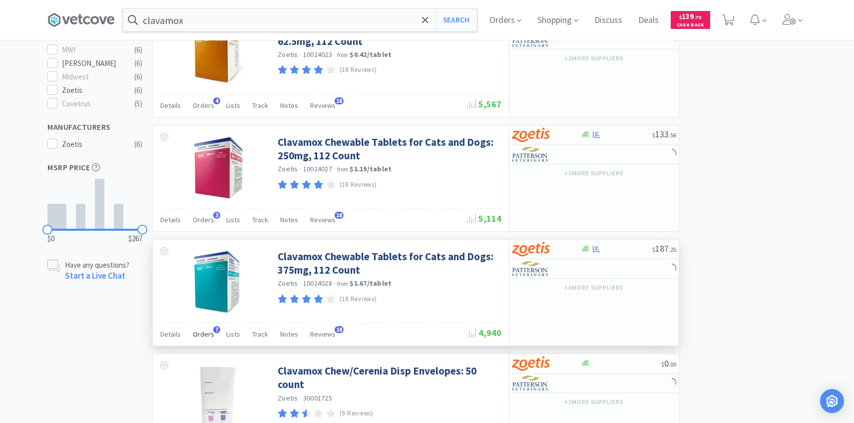
click at [204, 336] on span "Orders" at bounding box center [203, 334] width 21 height 9
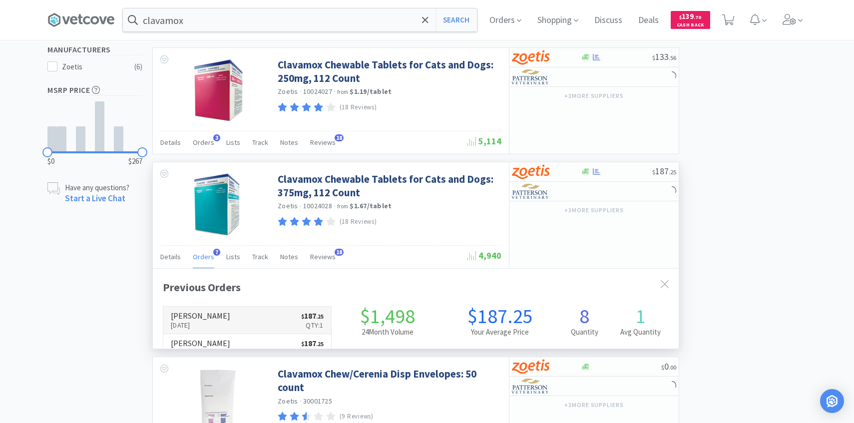
scroll to position [259, 526]
click at [217, 318] on h6 "[PERSON_NAME]" at bounding box center [200, 316] width 59 height 8
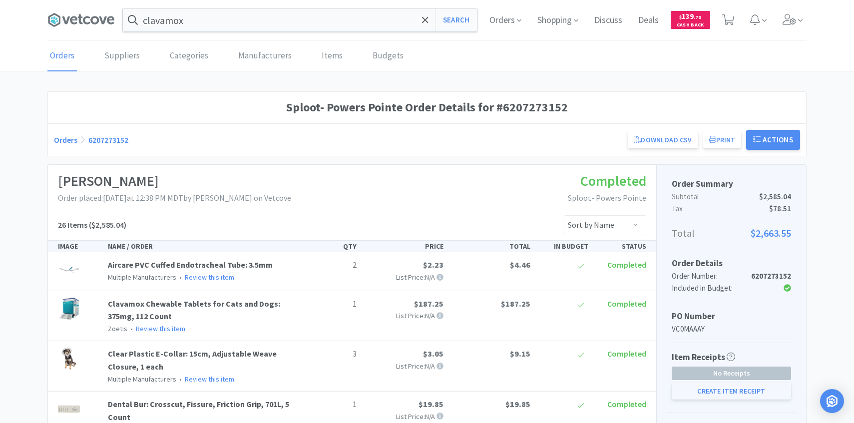
click at [699, 390] on button "Create Item Receipt" at bounding box center [731, 391] width 119 height 17
select select "2"
select select "1"
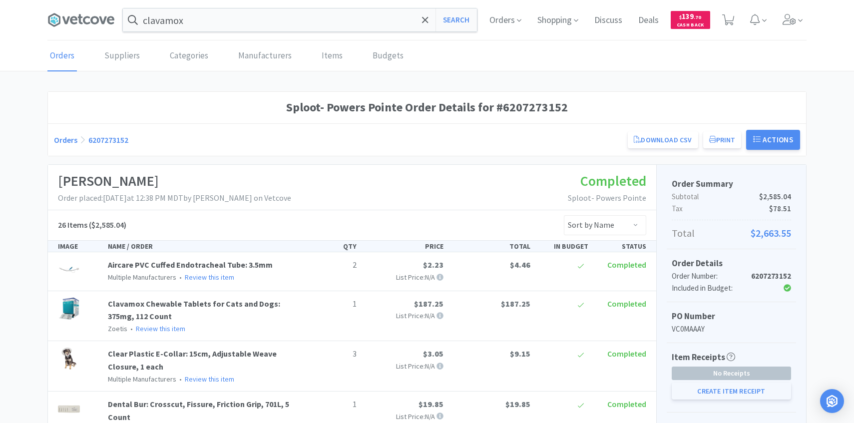
select select "1"
select select "2"
select select "3"
select select "2"
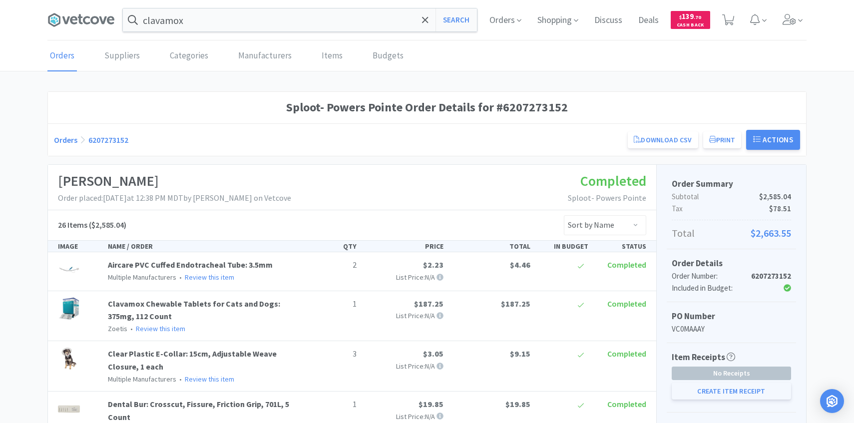
select select "2"
select select "1"
select select "3"
select select "4"
select select "1"
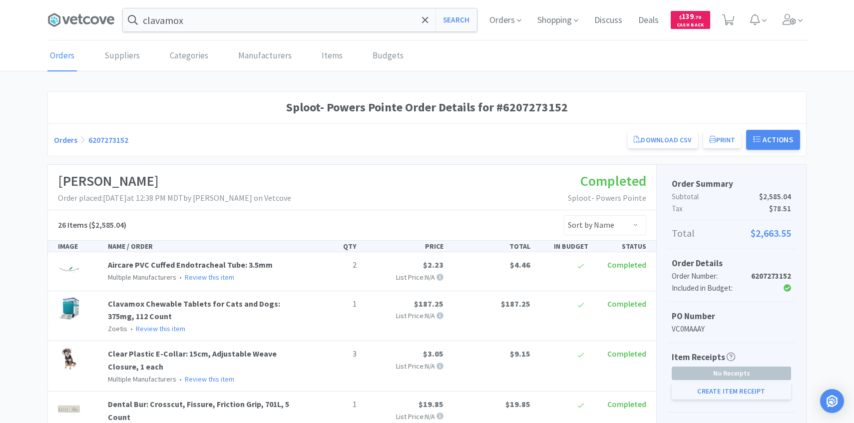
select select "2"
select select "3"
select select "1"
select select "3"
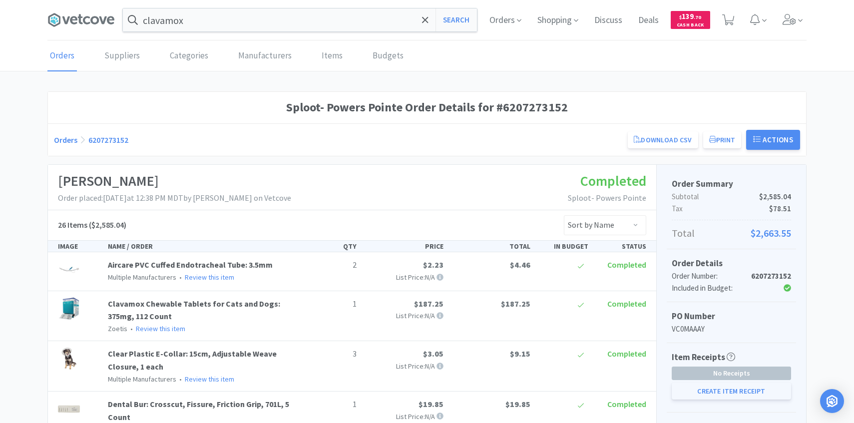
select select "7"
select select "1"
select select "2"
select select "4"
select select "1"
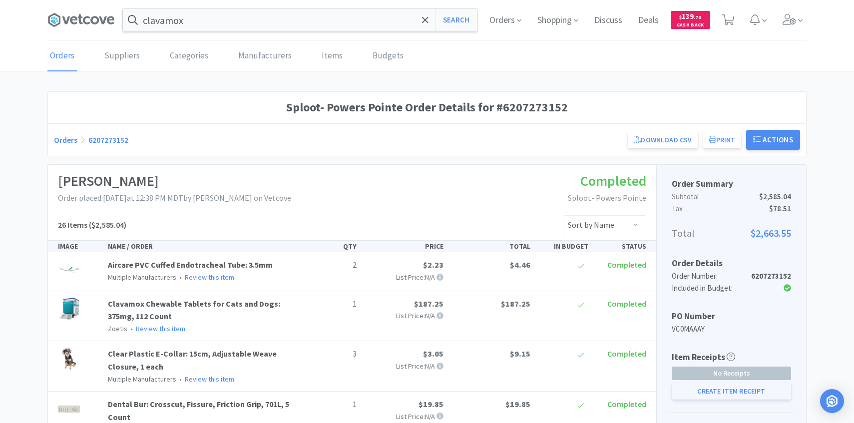
select select "1"
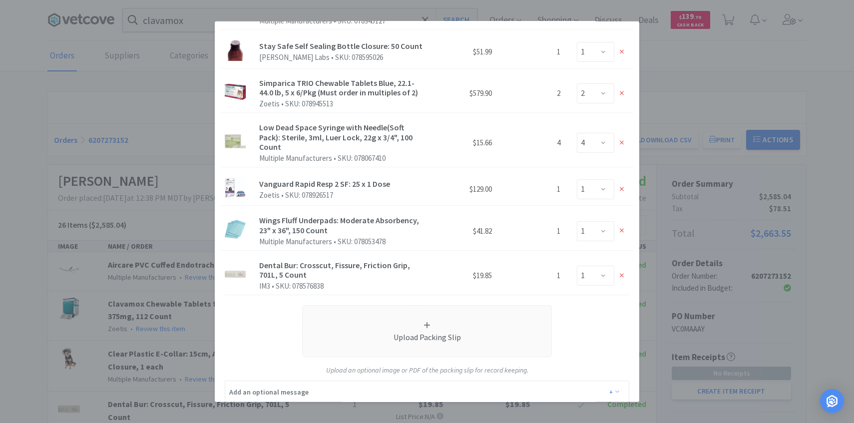
scroll to position [943, 0]
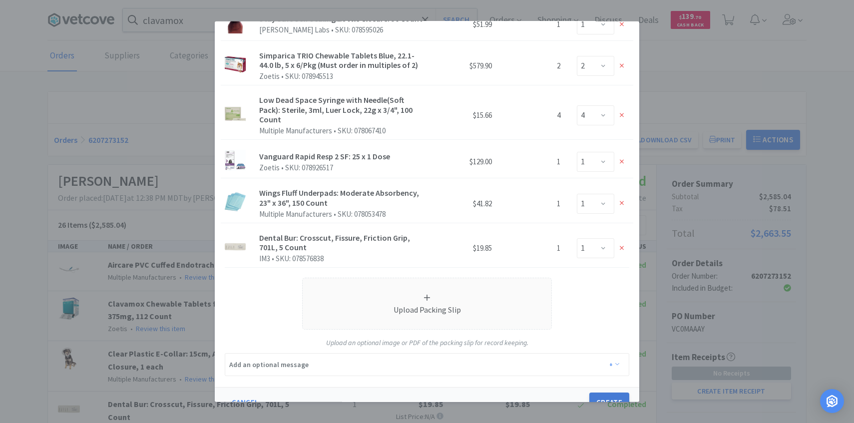
click at [605, 393] on button "Create" at bounding box center [609, 403] width 40 height 20
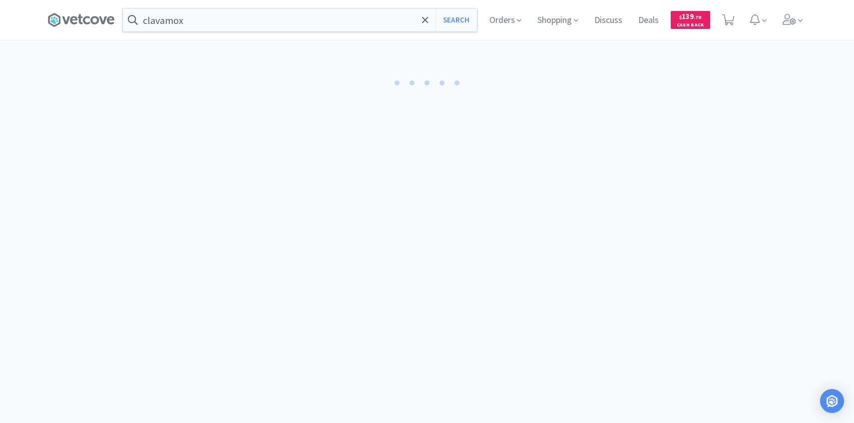
select select "2"
select select "1"
select select "3"
select select "1"
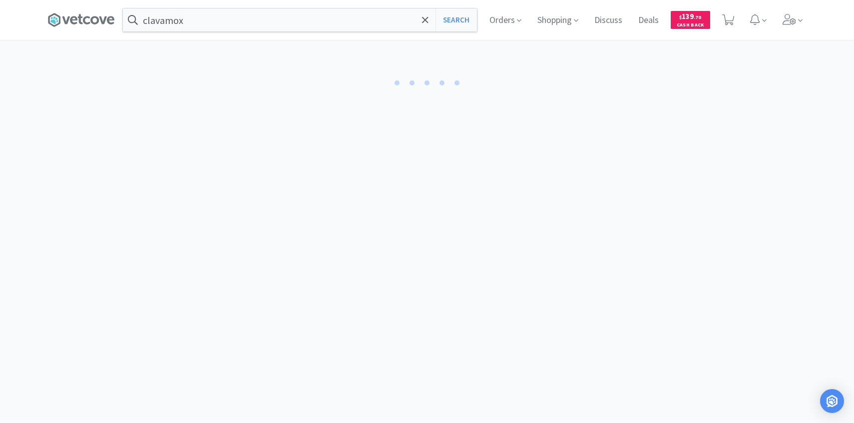
select select "1"
select select "4"
select select "2"
select select "3"
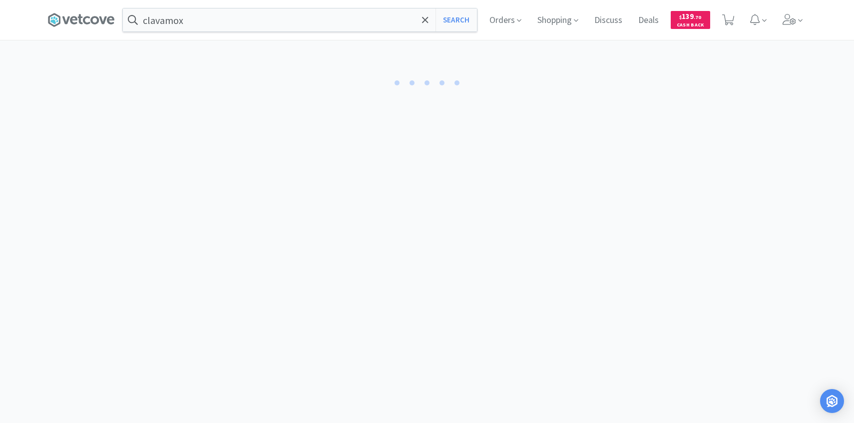
select select "2"
select select "1"
select select "3"
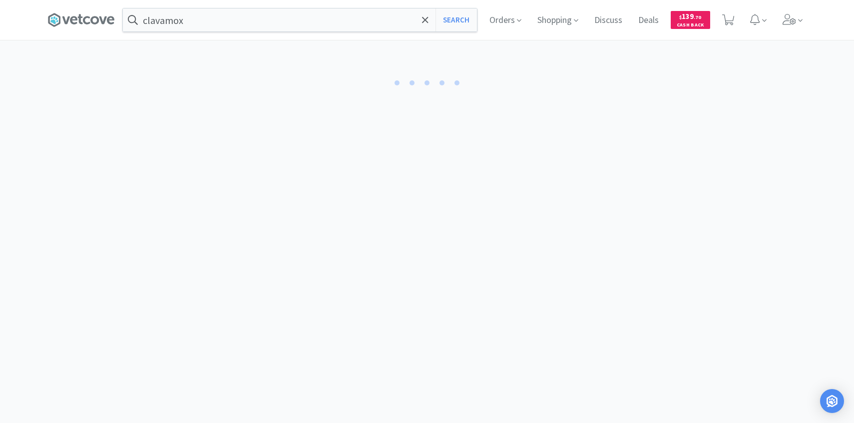
select select "4"
select select "3"
select select "7"
select select "1"
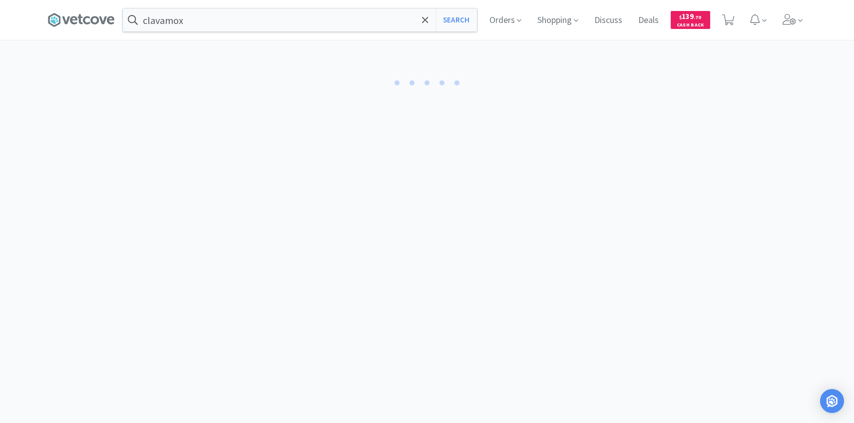
select select "1"
select select "2"
select select "1"
select select "2"
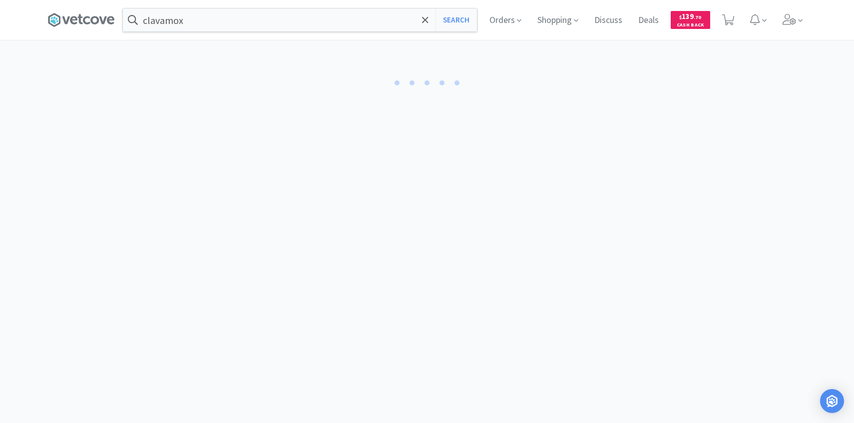
select select "1"
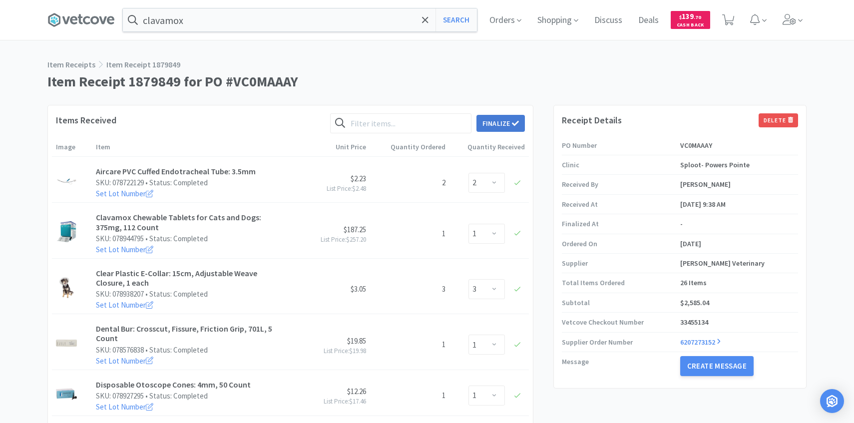
click at [513, 124] on icon at bounding box center [515, 122] width 7 height 5
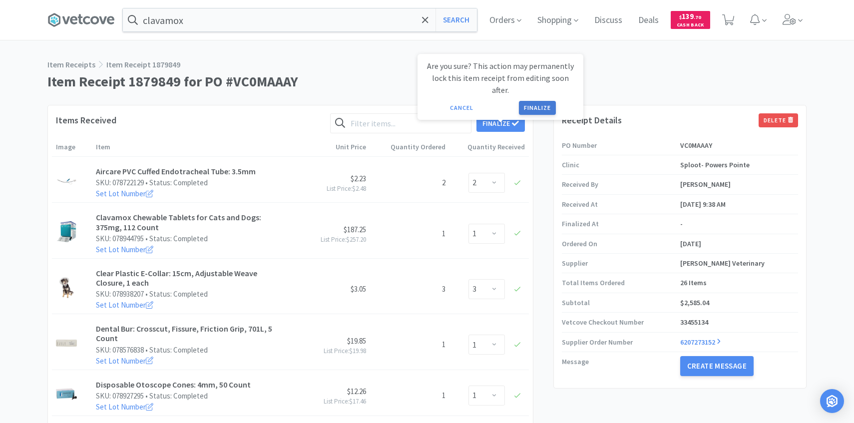
click at [529, 101] on button "Finalize" at bounding box center [537, 108] width 37 height 14
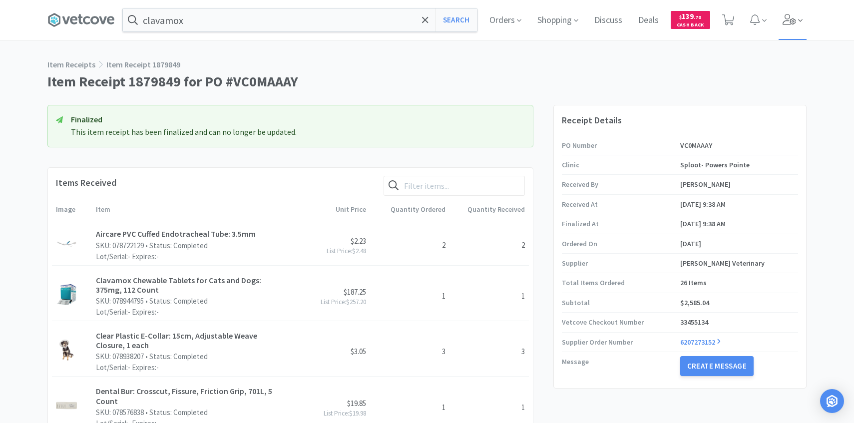
click at [784, 15] on icon at bounding box center [790, 19] width 14 height 11
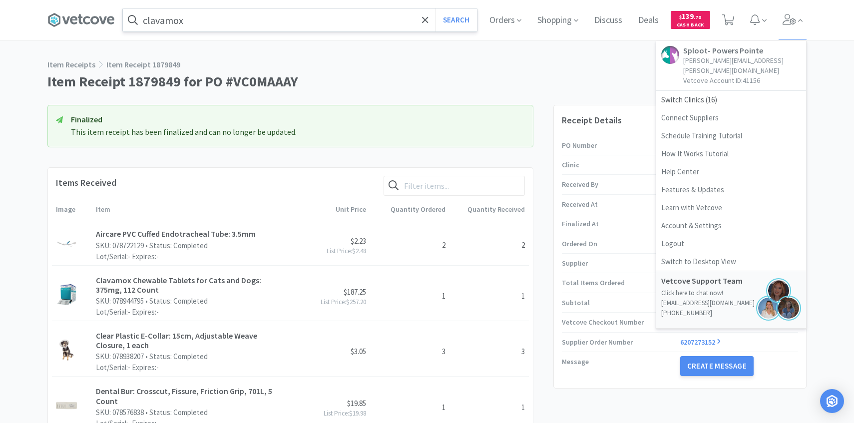
click at [293, 13] on input "clavamox" at bounding box center [300, 19] width 354 height 23
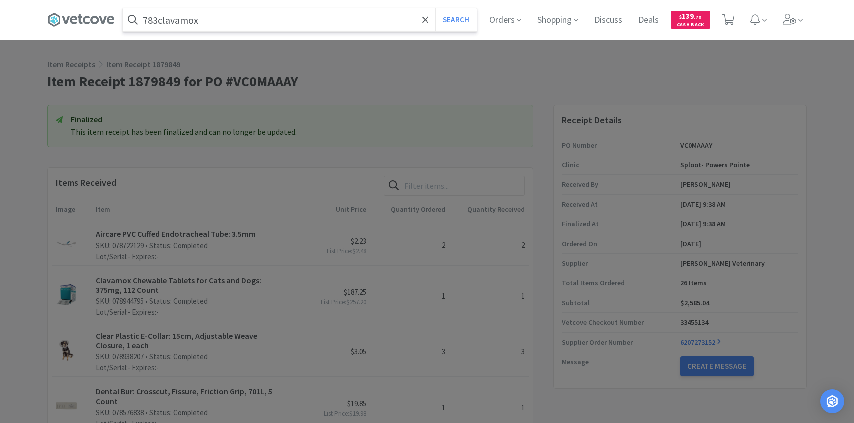
click at [289, 23] on input "783clavamox" at bounding box center [300, 19] width 354 height 23
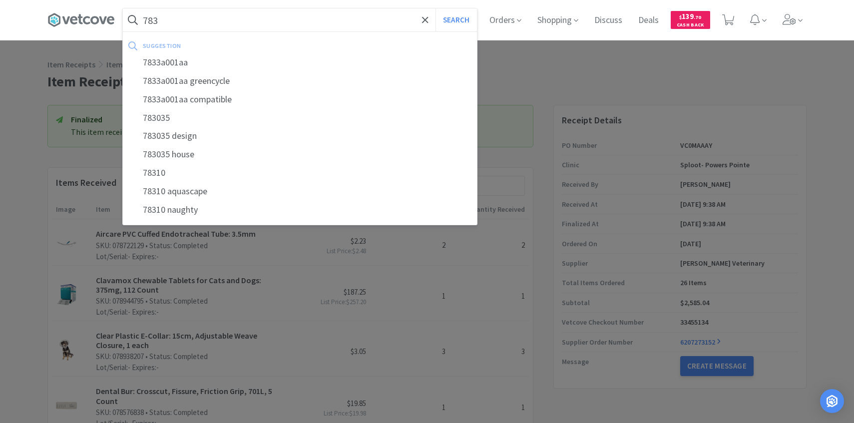
click at [267, 23] on input "783" at bounding box center [300, 19] width 354 height 23
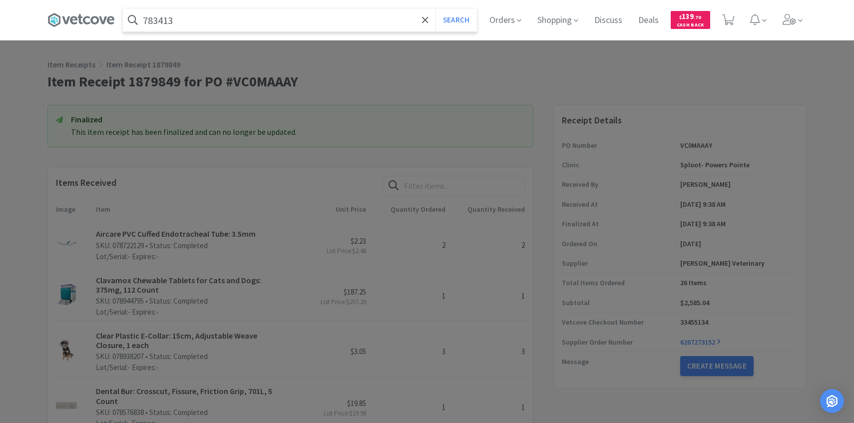
click at [213, 24] on input "783413" at bounding box center [300, 19] width 354 height 23
click at [436, 8] on button "Search" at bounding box center [456, 19] width 41 height 23
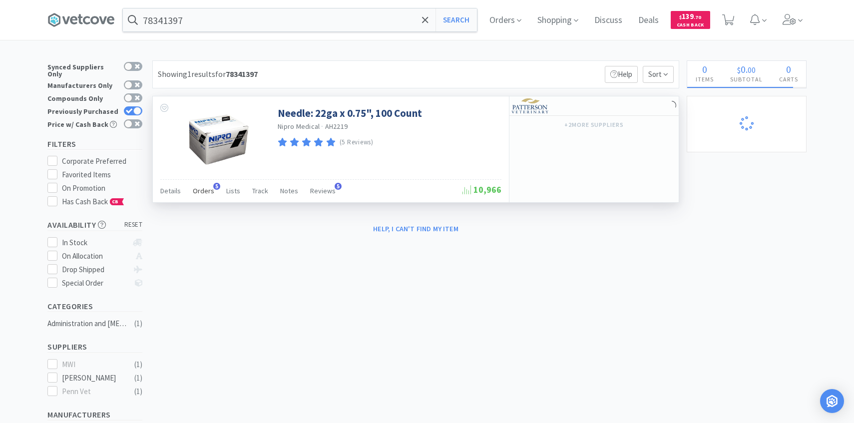
click at [195, 191] on span "Orders" at bounding box center [203, 190] width 21 height 9
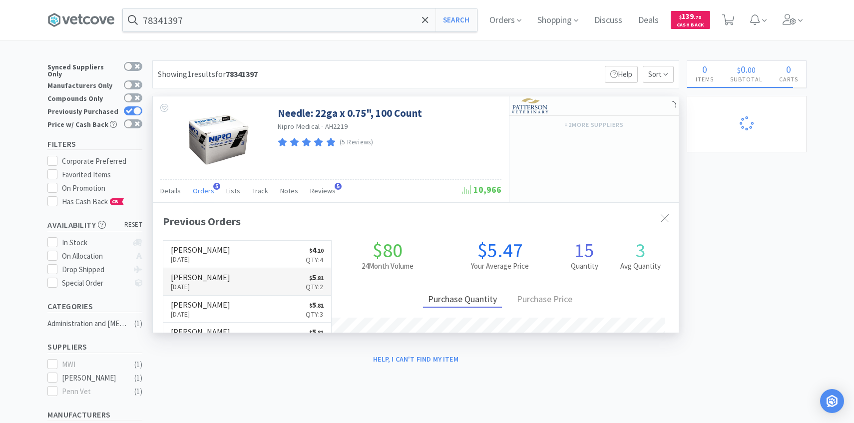
scroll to position [259, 526]
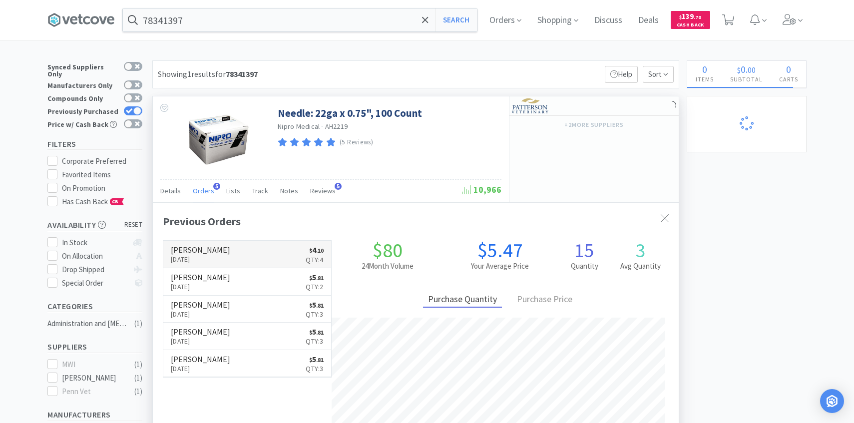
click at [263, 249] on link "Patterson Sep 10th, 2025 $ 4 . 10 Qty: 4" at bounding box center [247, 254] width 168 height 27
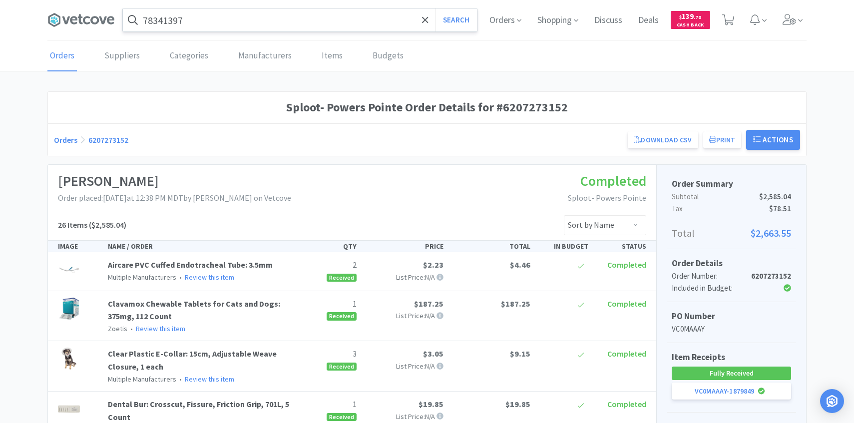
click at [222, 22] on input "78341397" at bounding box center [300, 19] width 354 height 23
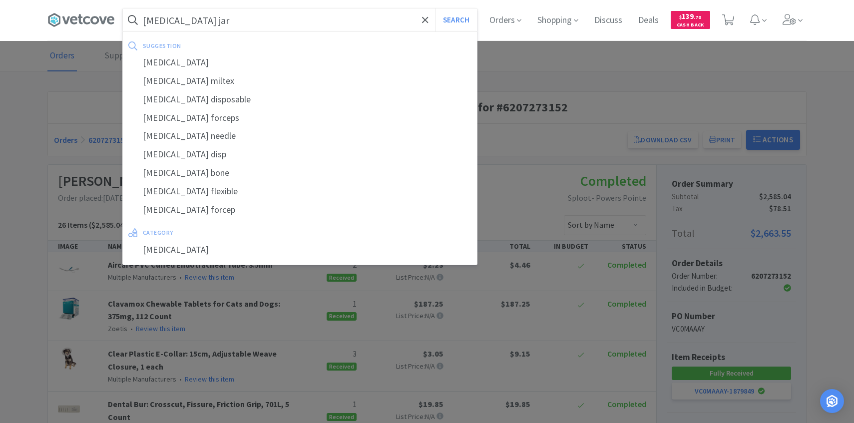
type input "biopsy jar"
click at [436, 8] on button "Search" at bounding box center [456, 19] width 41 height 23
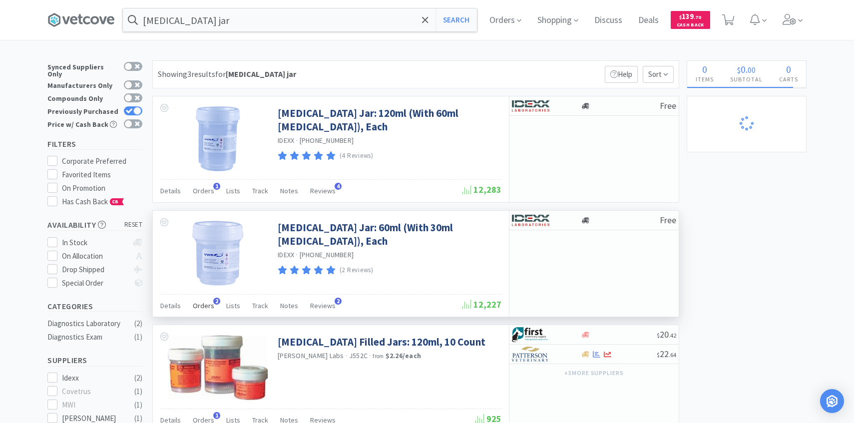
click at [205, 305] on span "Orders" at bounding box center [203, 305] width 21 height 9
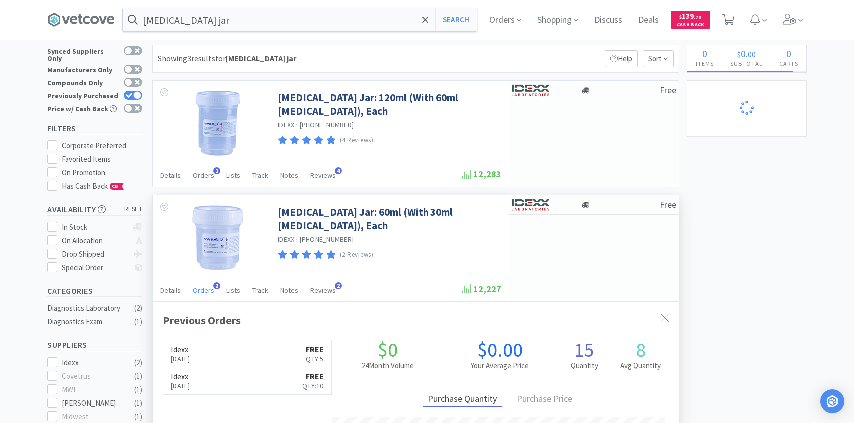
scroll to position [27, 0]
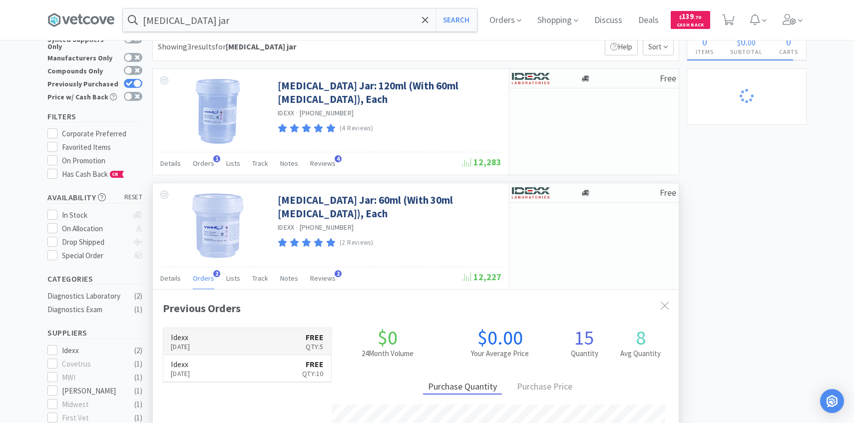
click at [257, 332] on link "Idexx Sep 10th, 2025 FREE Qty: 5" at bounding box center [247, 341] width 168 height 27
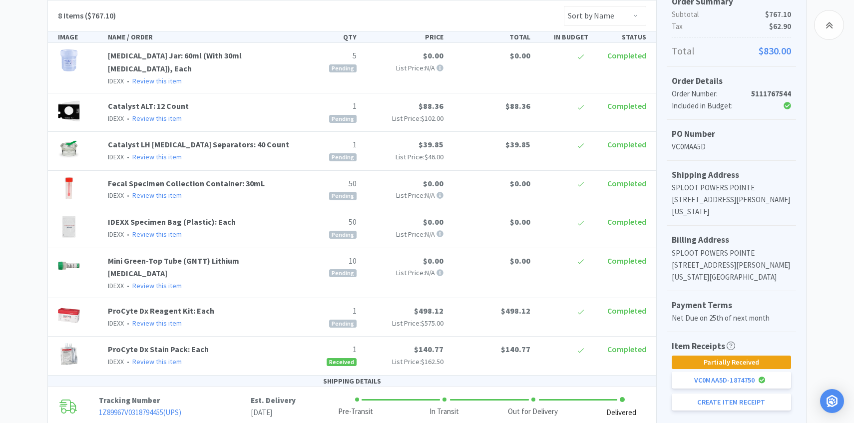
scroll to position [224, 0]
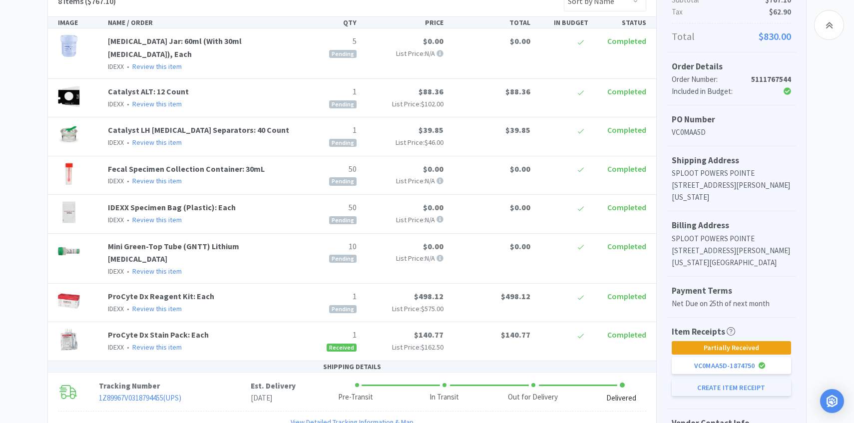
click at [727, 390] on button "Create Item Receipt" at bounding box center [731, 387] width 119 height 17
select select "5"
select select "1"
select select "50"
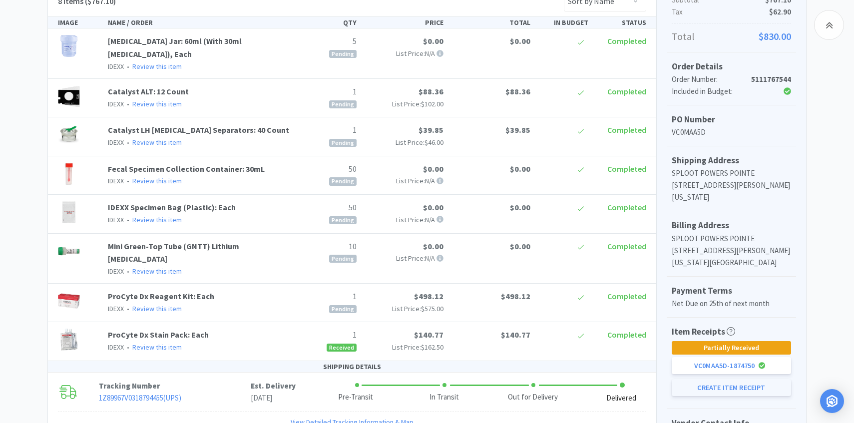
select select "50"
select select "10"
select select "1"
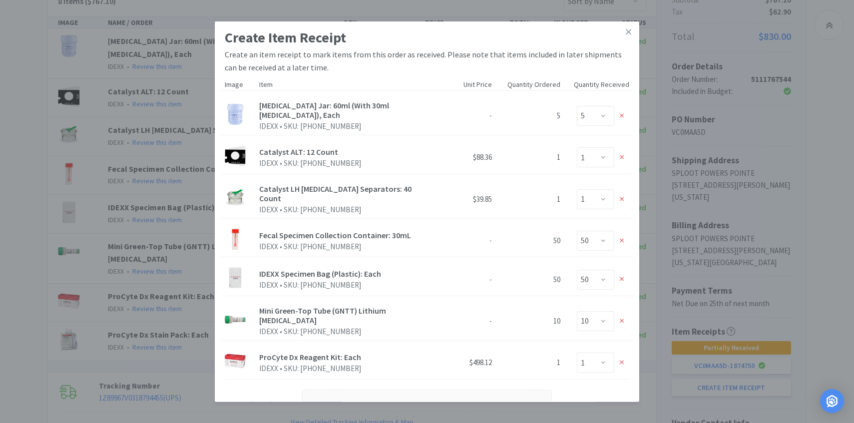
scroll to position [109, 0]
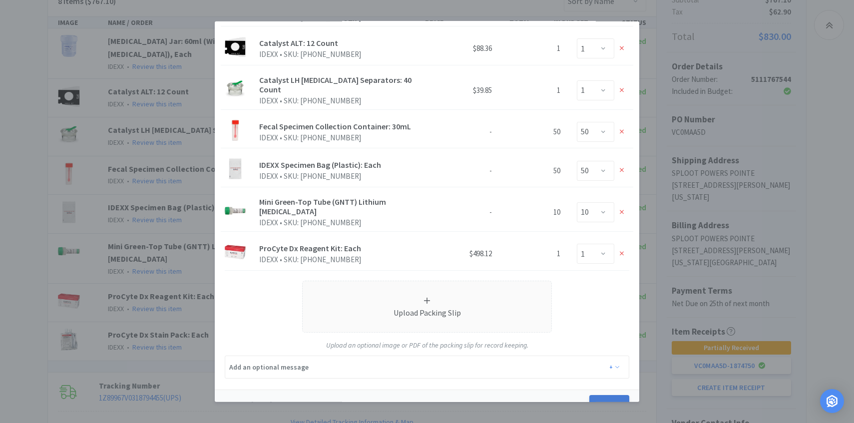
click at [612, 395] on button "Create" at bounding box center [609, 405] width 40 height 20
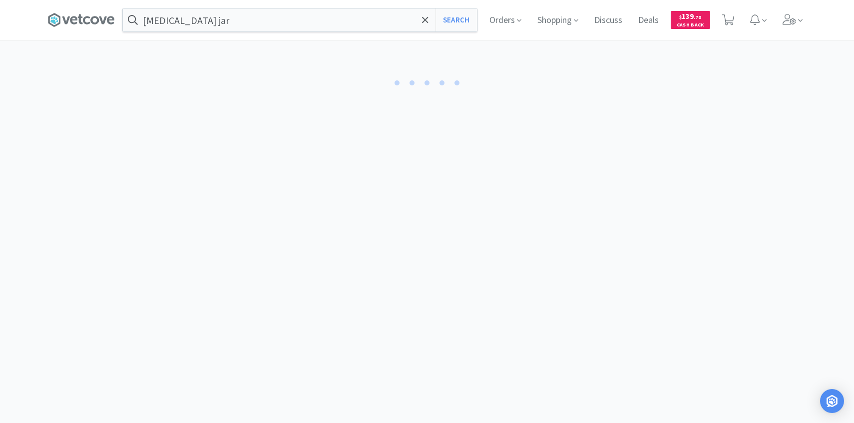
select select "5"
select select "1"
select select "50"
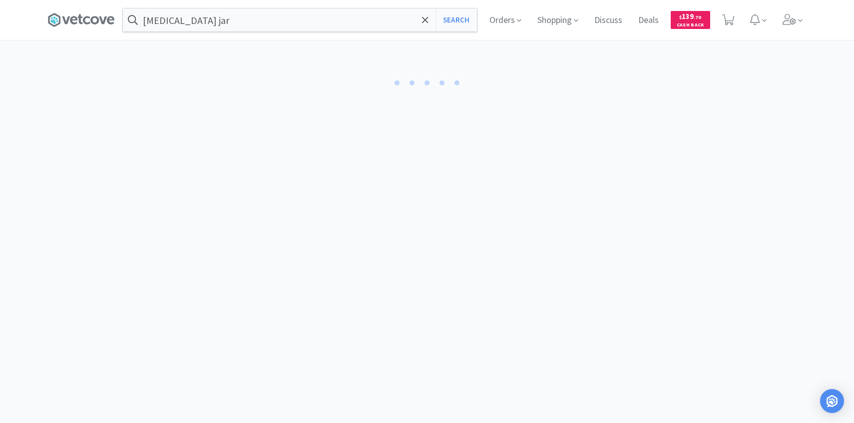
select select "10"
select select "1"
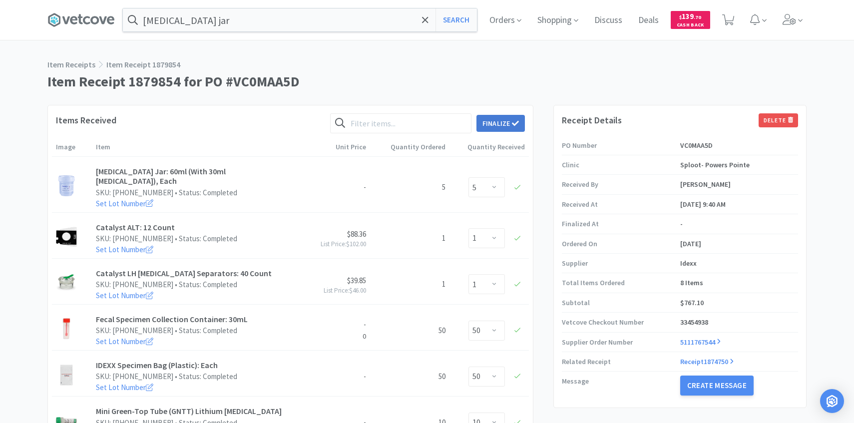
click at [487, 123] on button "Finalize" at bounding box center [501, 123] width 48 height 17
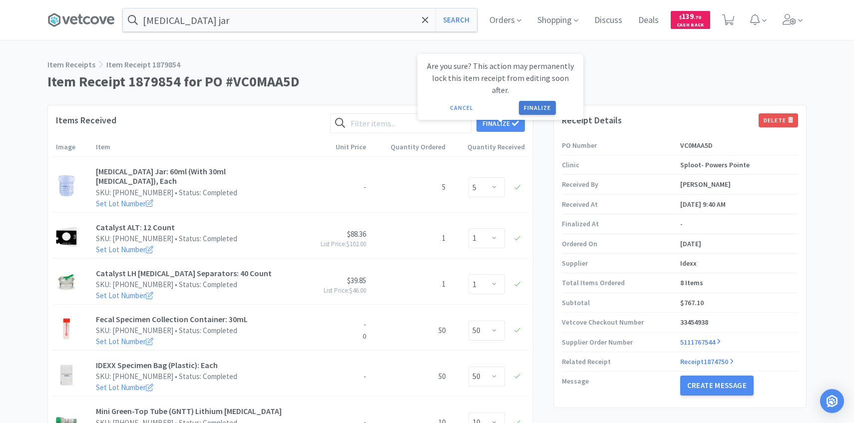
click at [534, 101] on button "Finalize" at bounding box center [537, 108] width 37 height 14
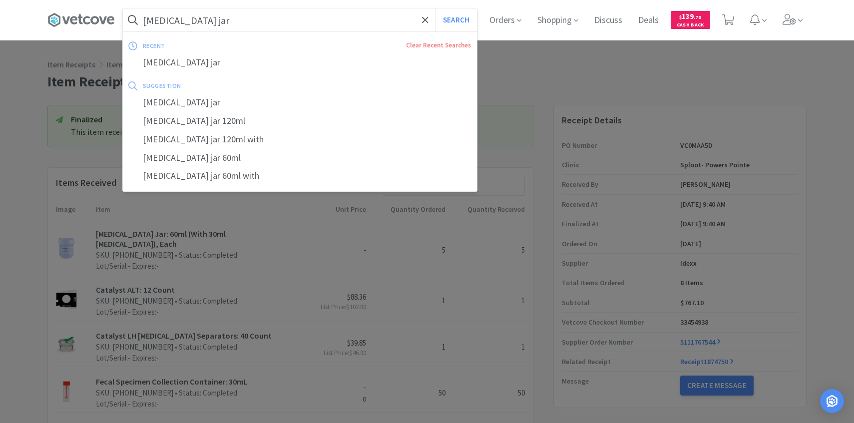
click at [266, 24] on input "biopsy jar" at bounding box center [300, 19] width 354 height 23
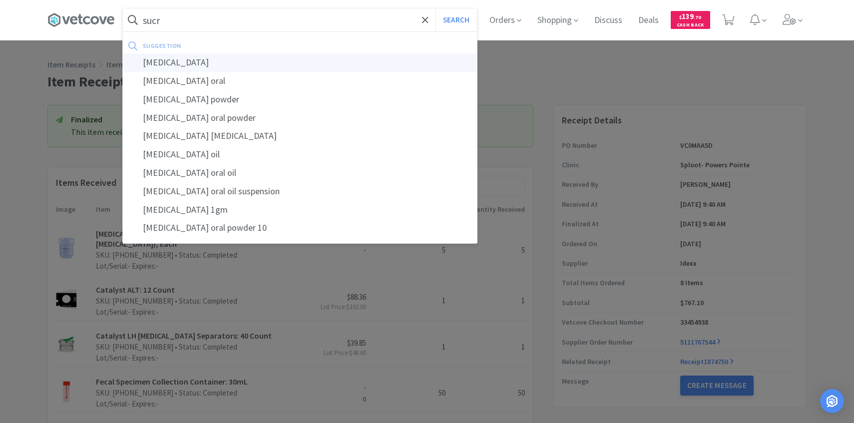
click at [267, 61] on div "sucralfate" at bounding box center [300, 62] width 354 height 18
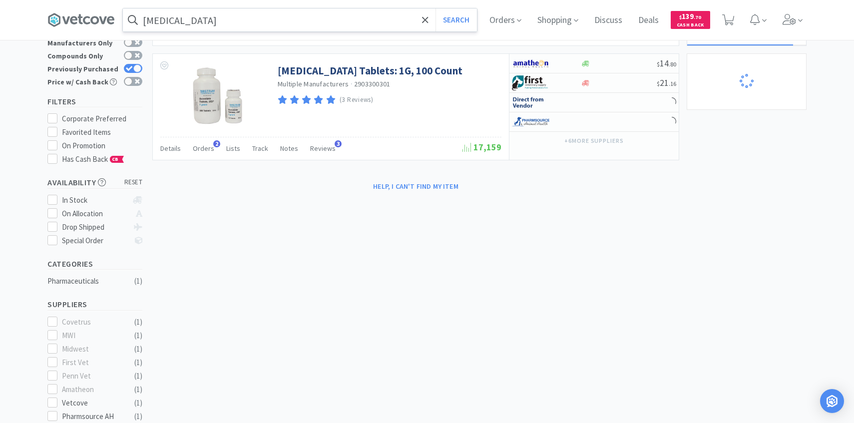
scroll to position [10, 0]
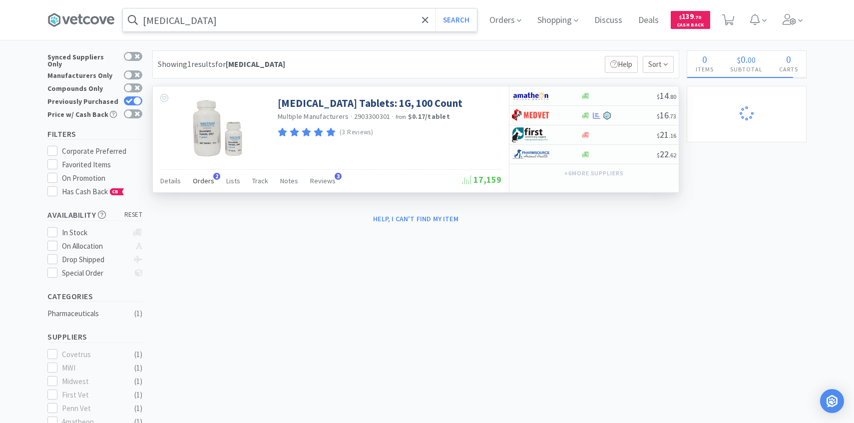
click at [207, 181] on span "Orders" at bounding box center [203, 180] width 21 height 9
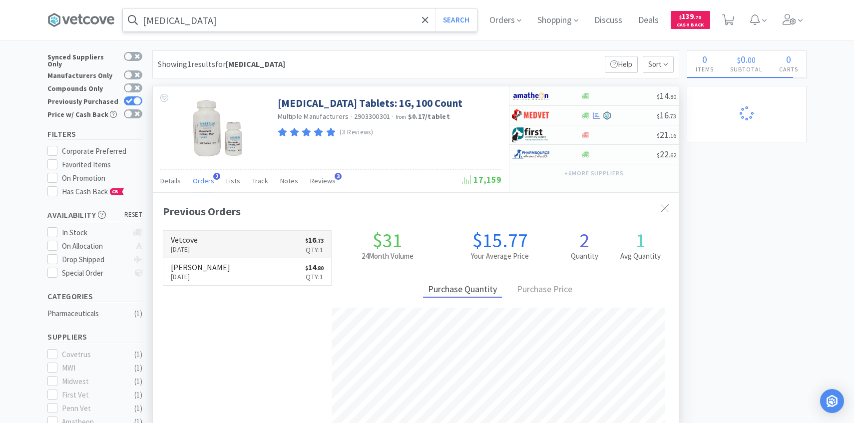
scroll to position [259, 526]
click at [228, 242] on link "Vetcove Sep 4th, 2025 $ 16 . 73 Qty: 1" at bounding box center [247, 244] width 168 height 27
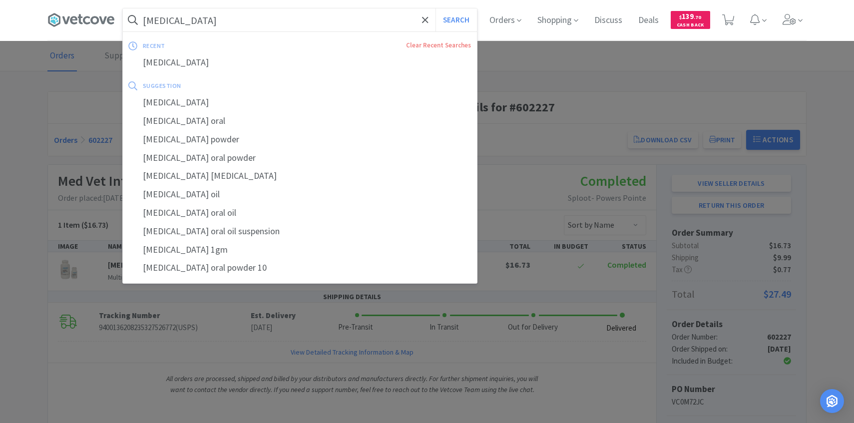
click at [246, 23] on input "sucralfate" at bounding box center [300, 19] width 354 height 23
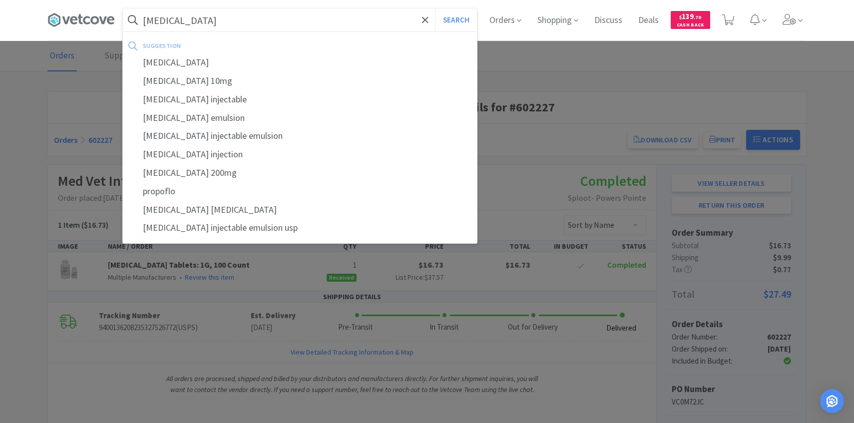
type input "propofol"
click at [436, 8] on button "Search" at bounding box center [456, 19] width 41 height 23
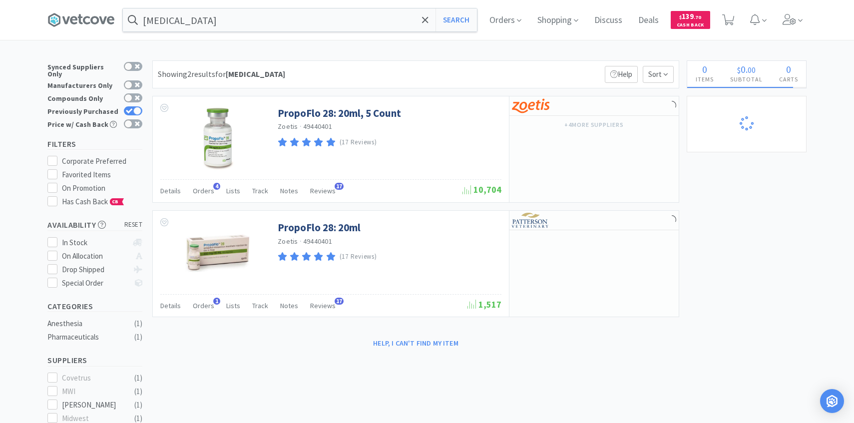
click at [215, 203] on div "Showing 2 results for propofol Filters Help Sort PropoFlo 28: 20ml, 5 Count Zoe…" at bounding box center [413, 205] width 532 height 291
click at [208, 194] on span "Orders" at bounding box center [203, 190] width 21 height 9
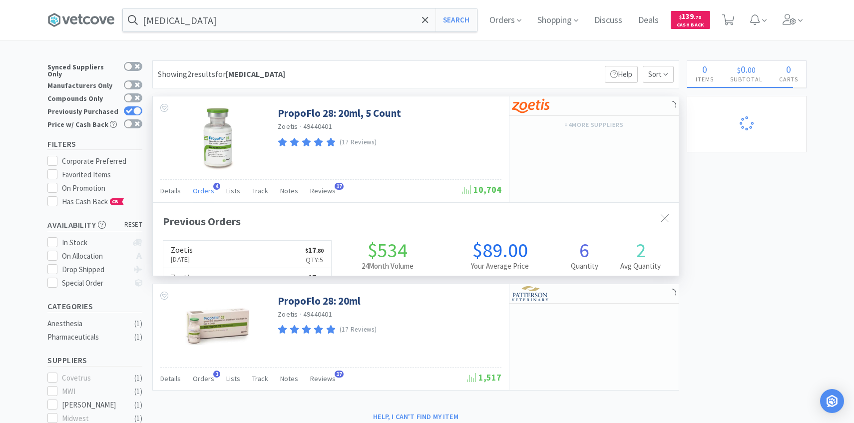
scroll to position [259, 526]
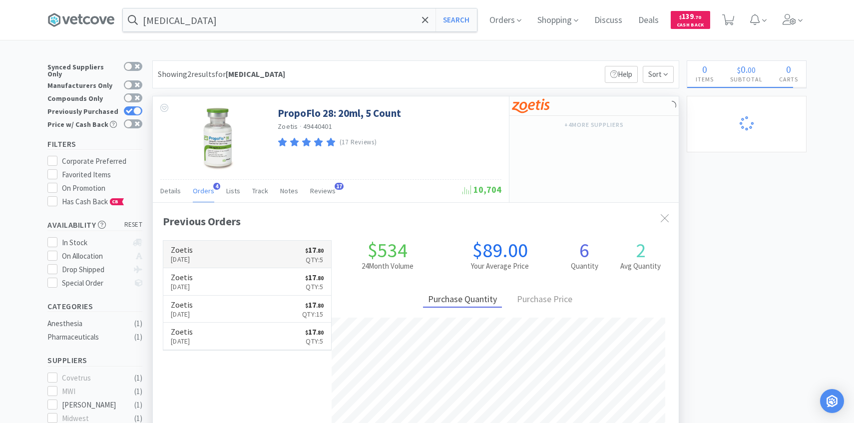
click at [193, 255] on p "Sep 9th, 2025" at bounding box center [182, 259] width 22 height 11
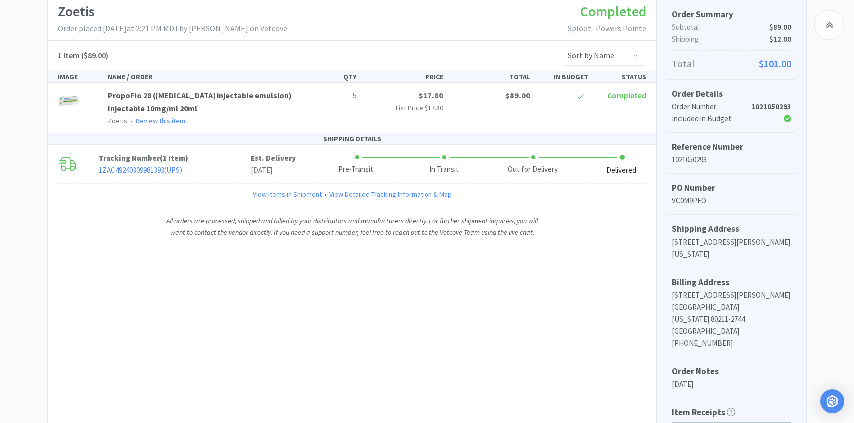
scroll to position [228, 0]
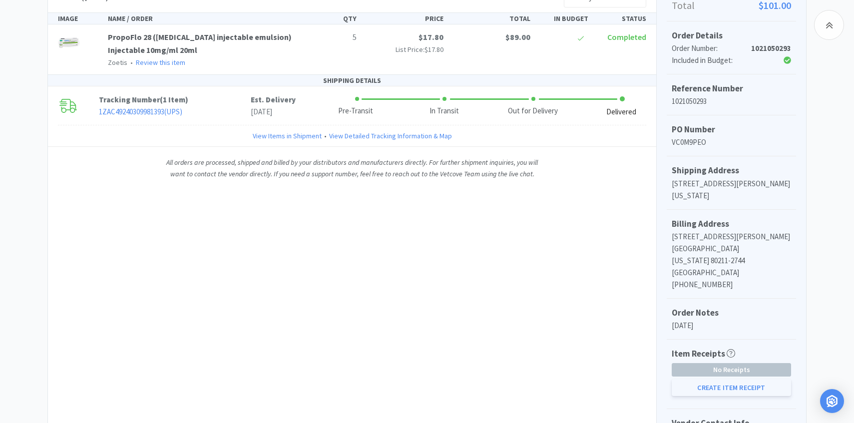
click at [688, 379] on button "Create Item Receipt" at bounding box center [731, 387] width 119 height 17
select select "5"
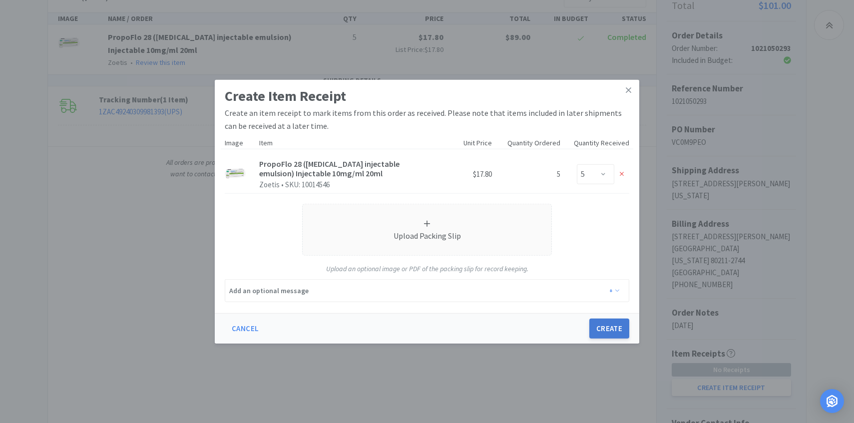
click at [605, 322] on button "Create" at bounding box center [609, 329] width 40 height 20
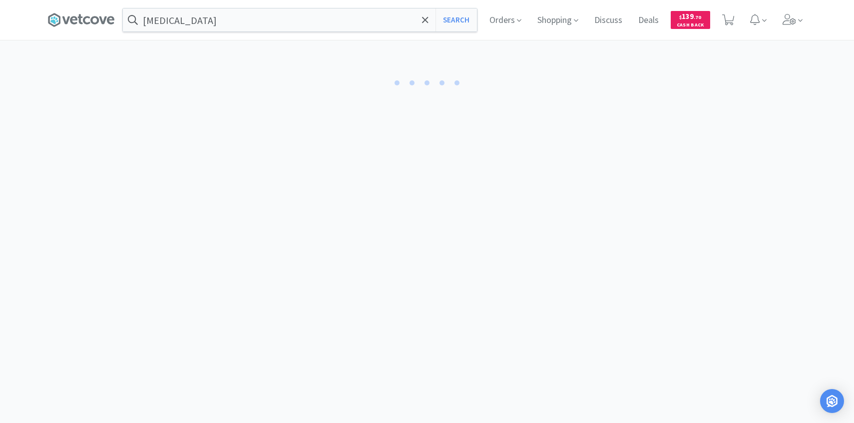
select select "5"
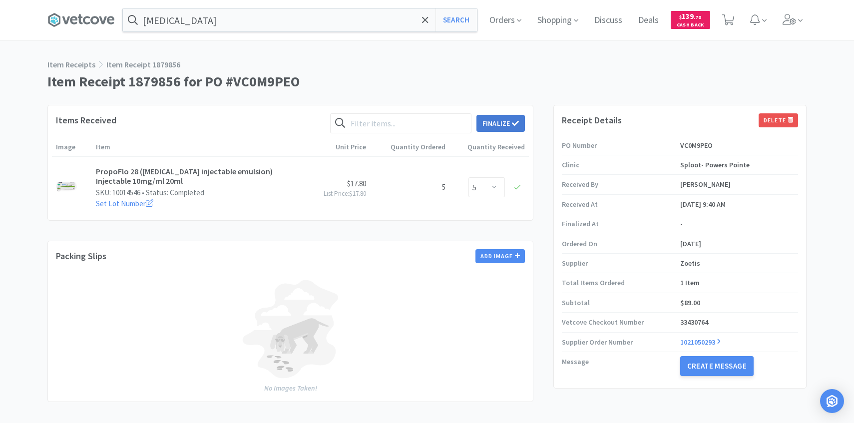
click at [510, 120] on button "Finalize" at bounding box center [501, 123] width 48 height 17
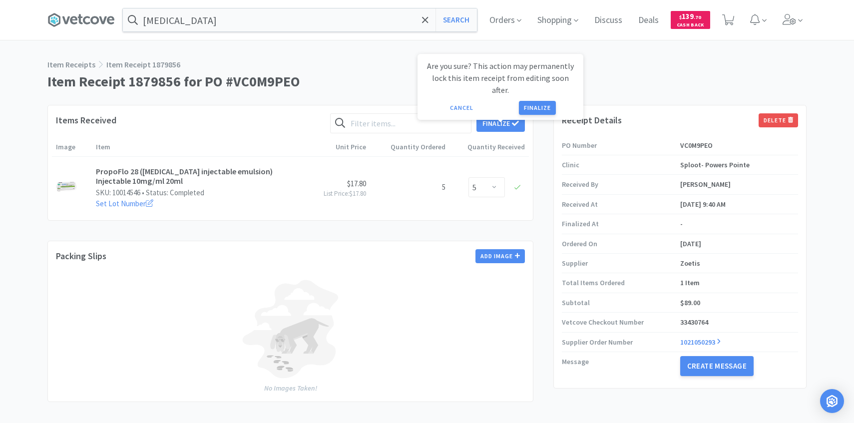
click at [528, 101] on button "Finalize" at bounding box center [537, 108] width 37 height 14
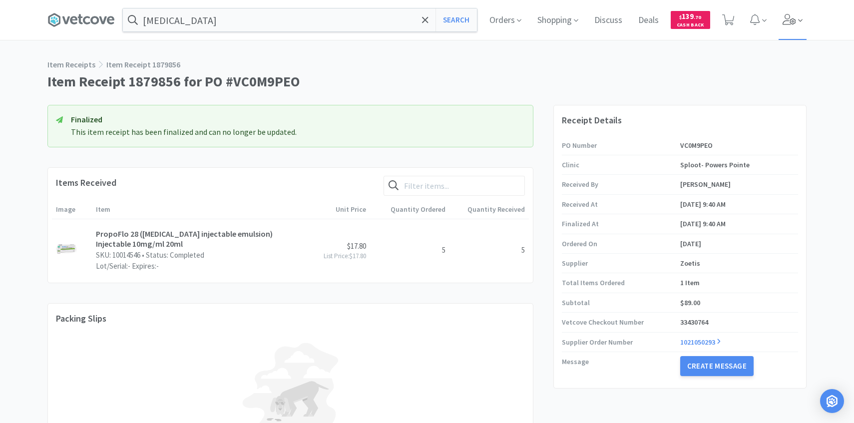
click at [782, 18] on span at bounding box center [793, 20] width 28 height 40
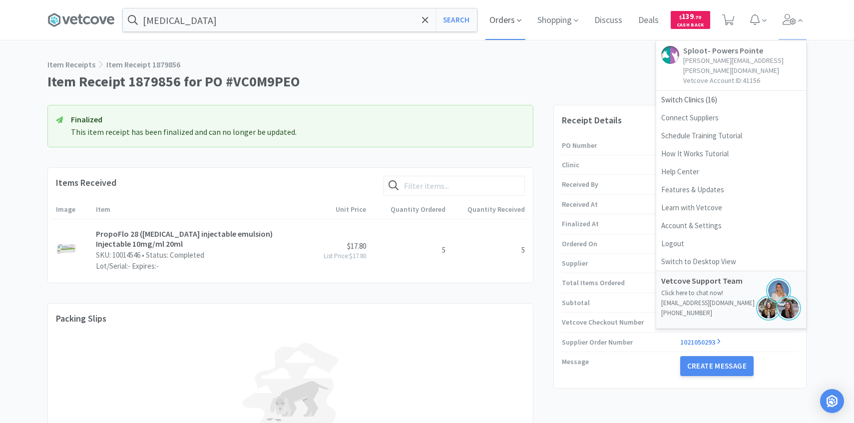
click at [506, 7] on span "Orders" at bounding box center [506, 20] width 40 height 40
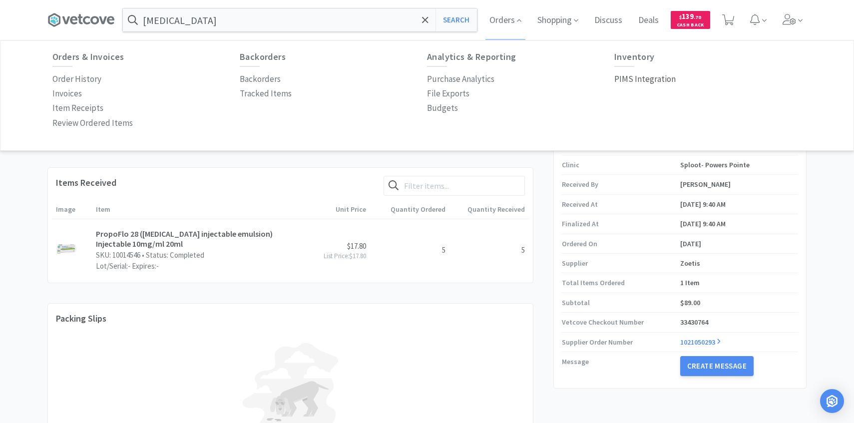
click at [636, 84] on p "PIMS Integration" at bounding box center [644, 78] width 61 height 13
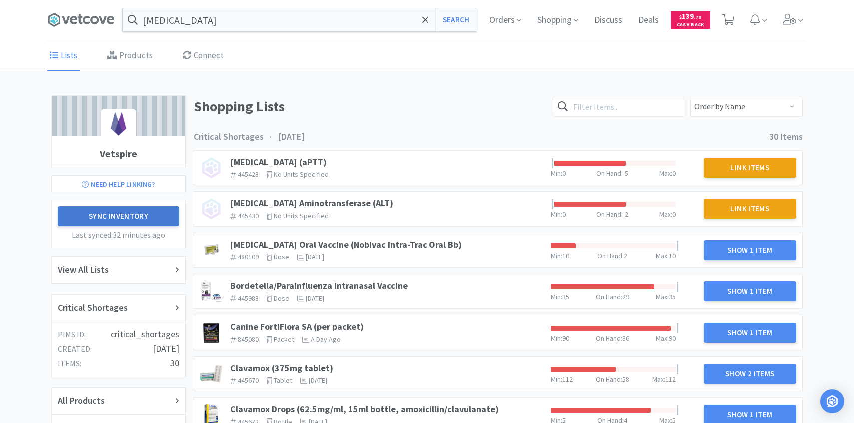
click at [149, 209] on button "Sync Inventory" at bounding box center [118, 216] width 121 height 20
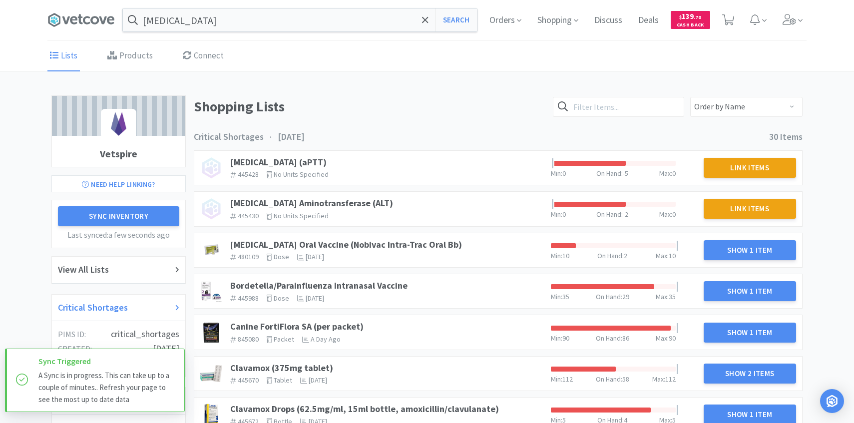
click at [133, 305] on div "Critical Shortages" at bounding box center [118, 308] width 121 height 14
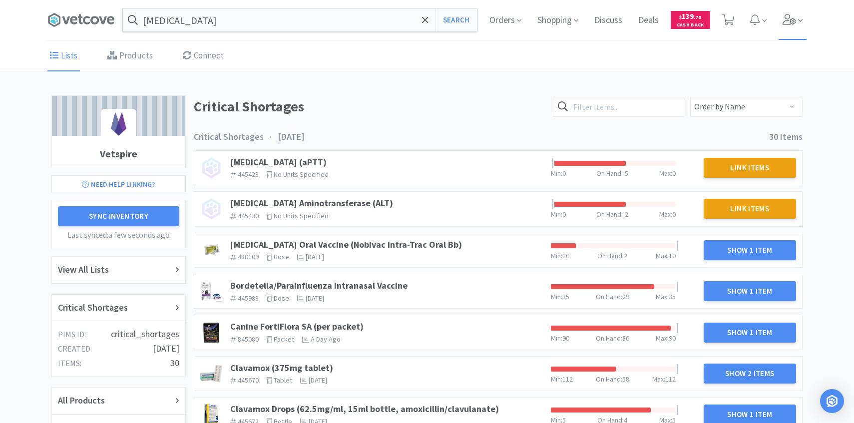
click at [790, 29] on span at bounding box center [793, 20] width 28 height 40
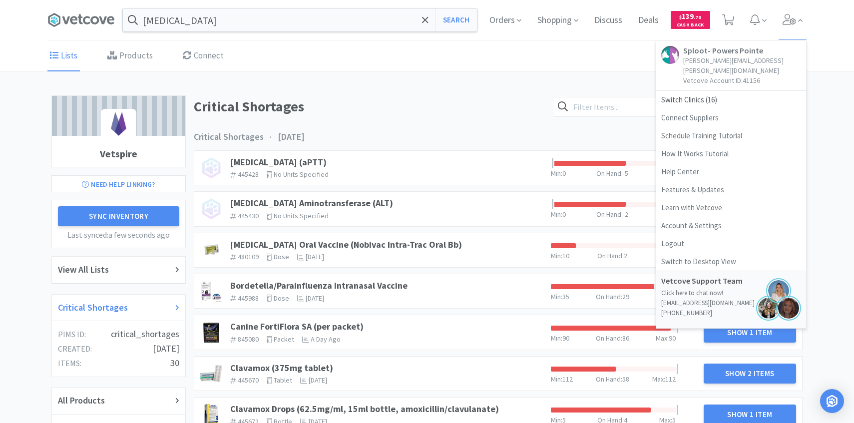
click at [141, 310] on div "Critical Shortages" at bounding box center [118, 308] width 121 height 14
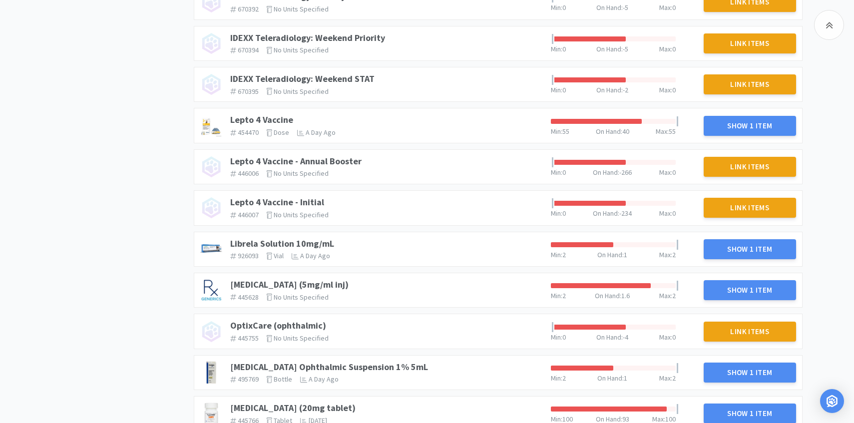
scroll to position [794, 0]
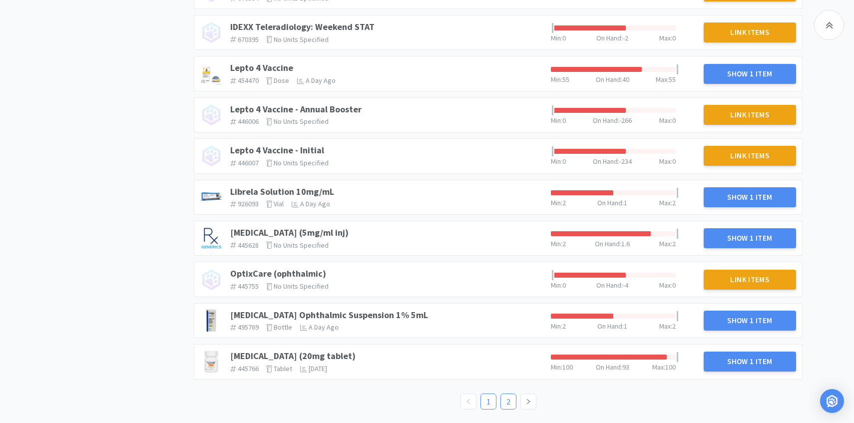
click at [502, 396] on link "2" at bounding box center [508, 401] width 15 height 15
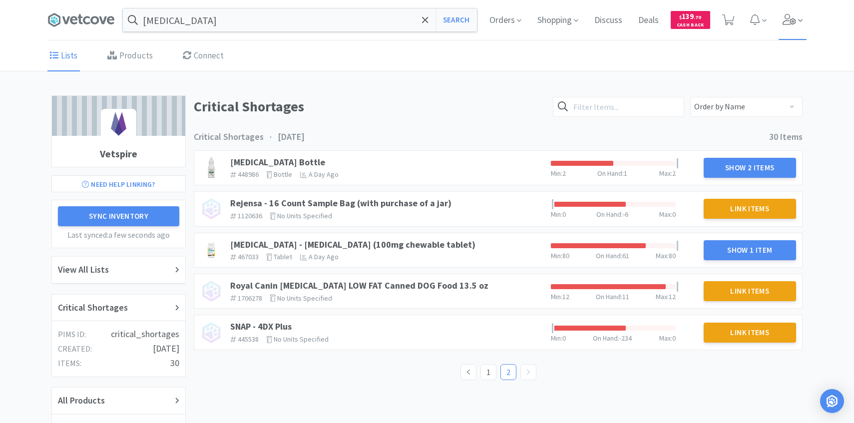
click at [804, 9] on span at bounding box center [793, 20] width 28 height 40
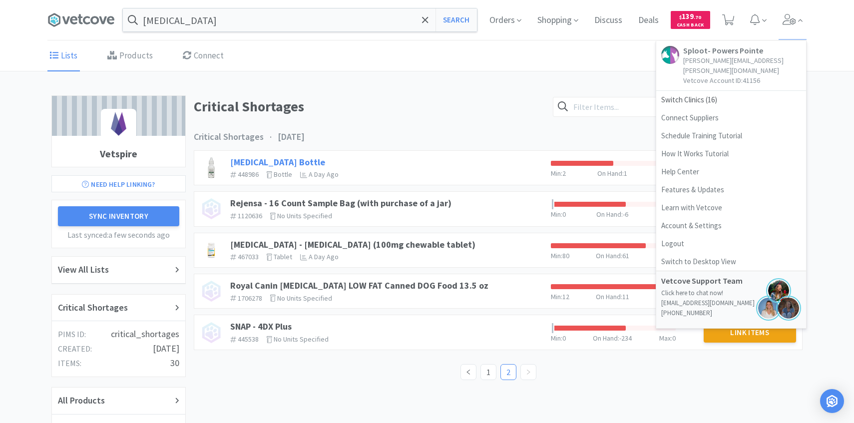
click at [289, 157] on link "Proparacaine Bottle" at bounding box center [277, 161] width 95 height 11
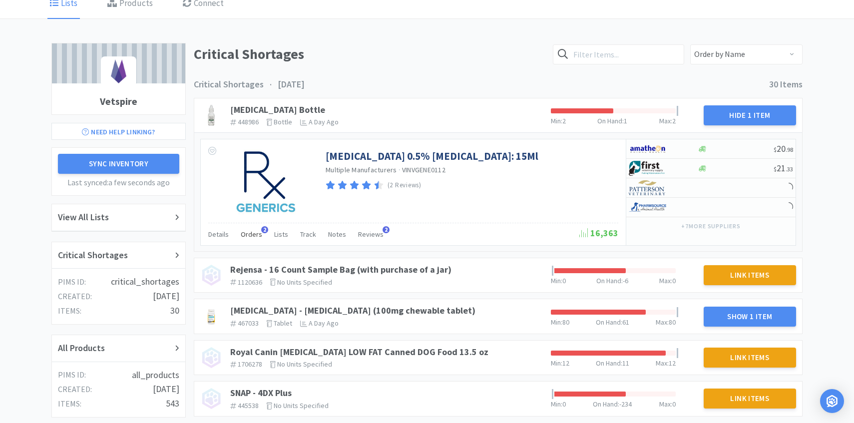
scroll to position [56, 0]
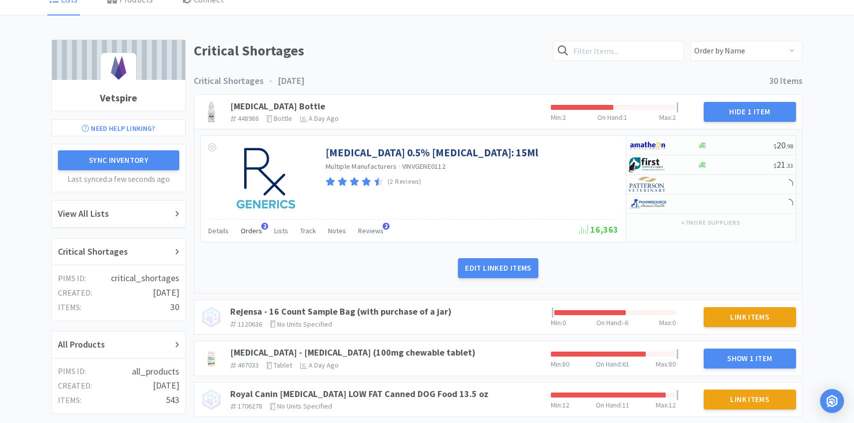
click at [246, 232] on span "Orders" at bounding box center [251, 230] width 21 height 9
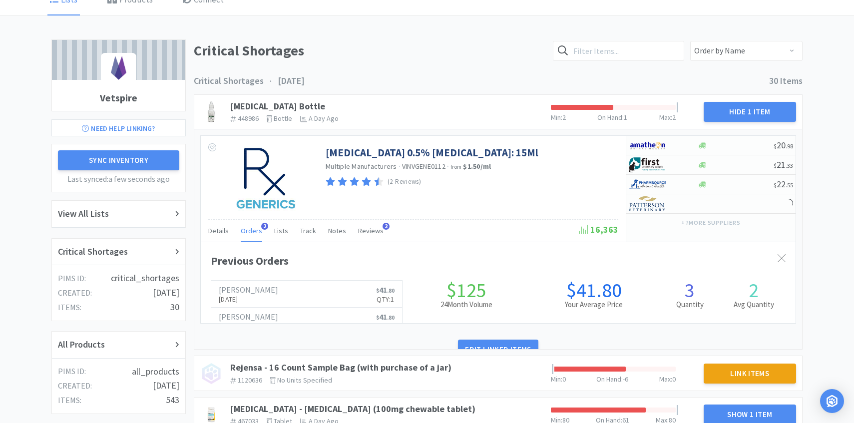
scroll to position [274, 595]
